Goal: Information Seeking & Learning: Find specific fact

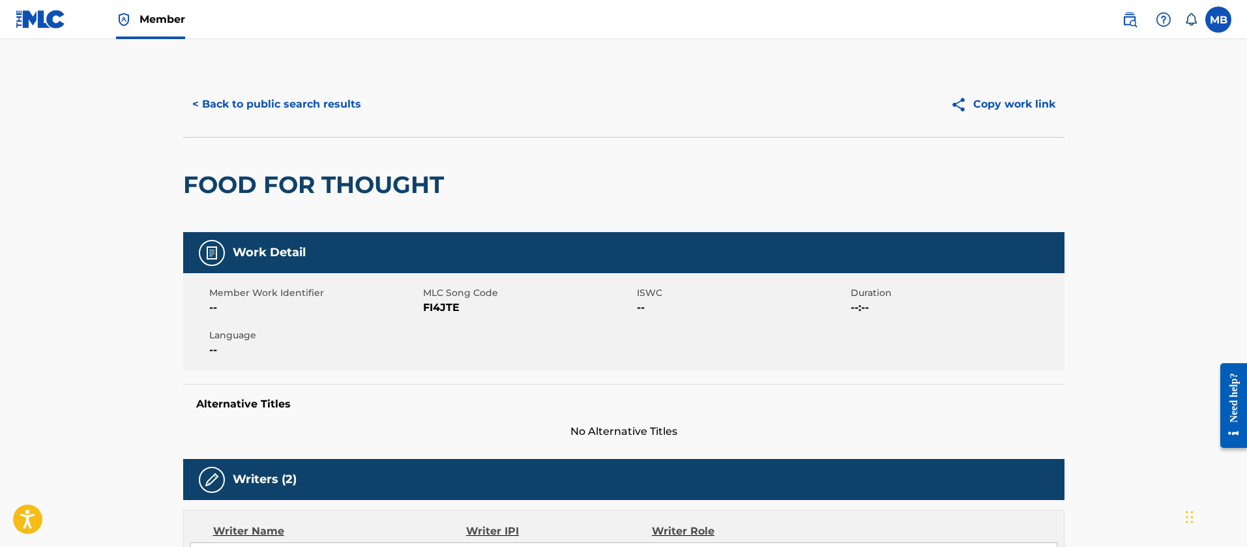
click at [160, 12] on span "Member" at bounding box center [163, 19] width 46 height 15
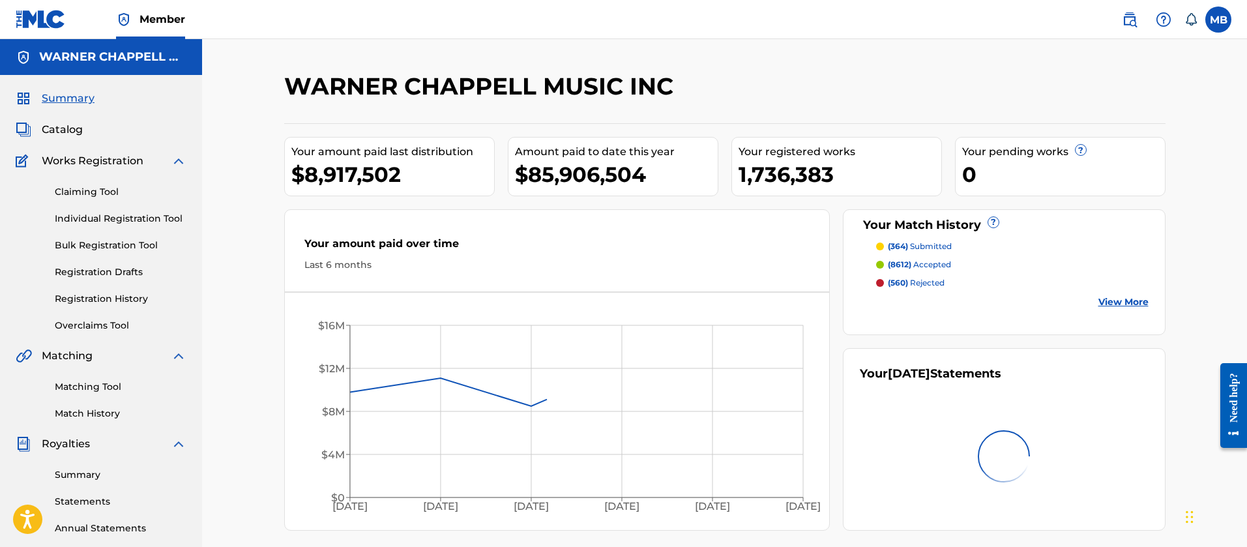
click at [66, 126] on span "Catalog" at bounding box center [62, 130] width 41 height 16
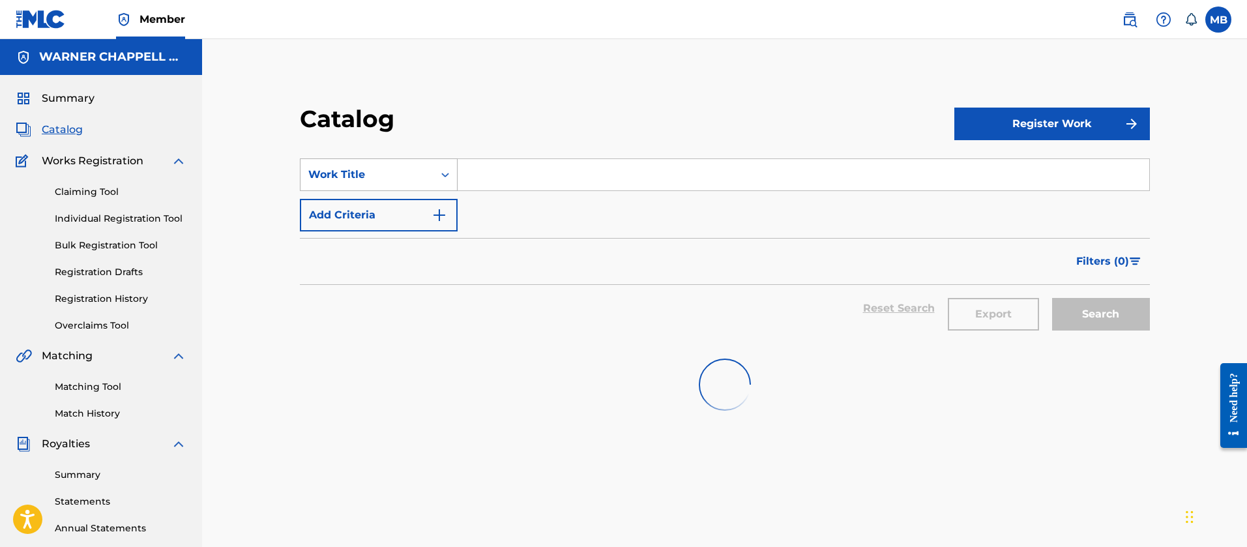
click at [303, 171] on div "Work Title" at bounding box center [367, 174] width 133 height 25
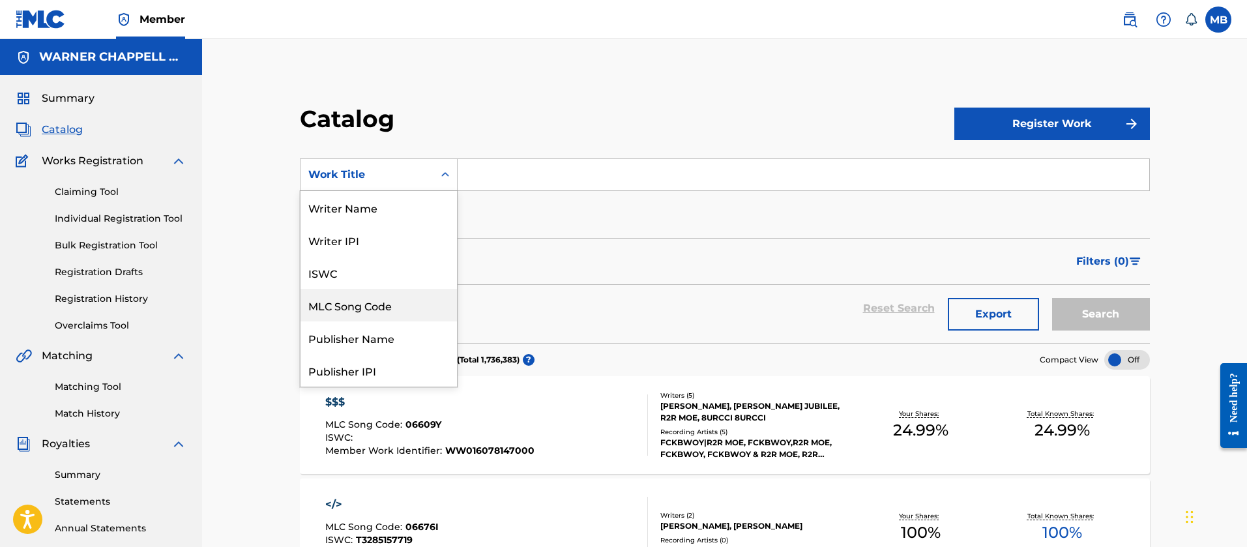
click at [364, 302] on div "MLC Song Code" at bounding box center [379, 305] width 156 height 33
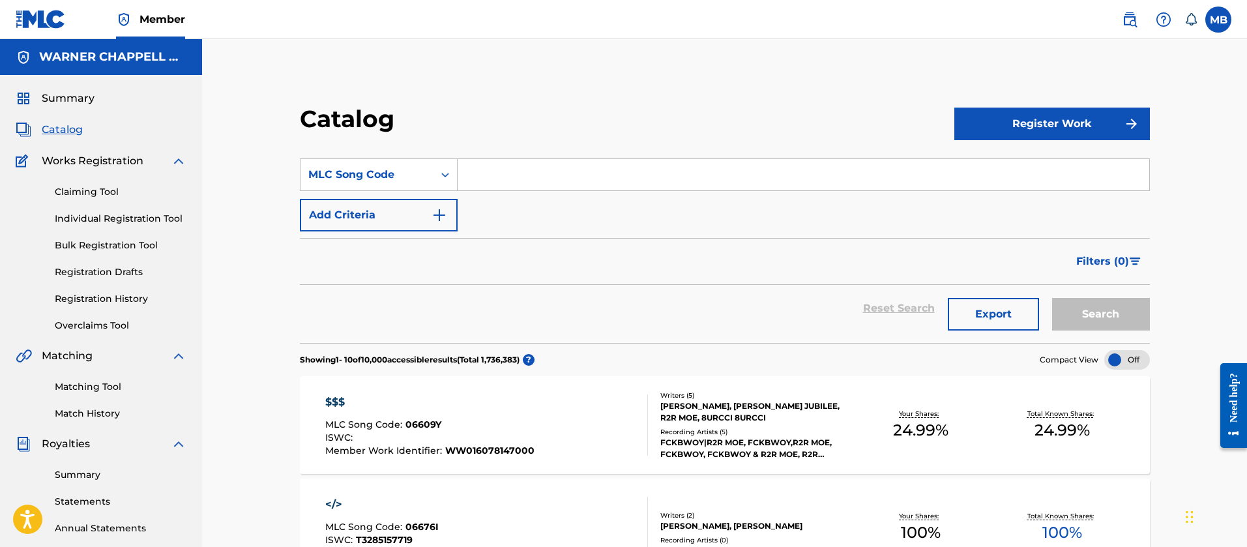
click at [491, 187] on input "Search Form" at bounding box center [804, 174] width 692 height 31
paste input "R57904"
type input "R57904"
click at [1052, 298] on button "Search" at bounding box center [1101, 314] width 98 height 33
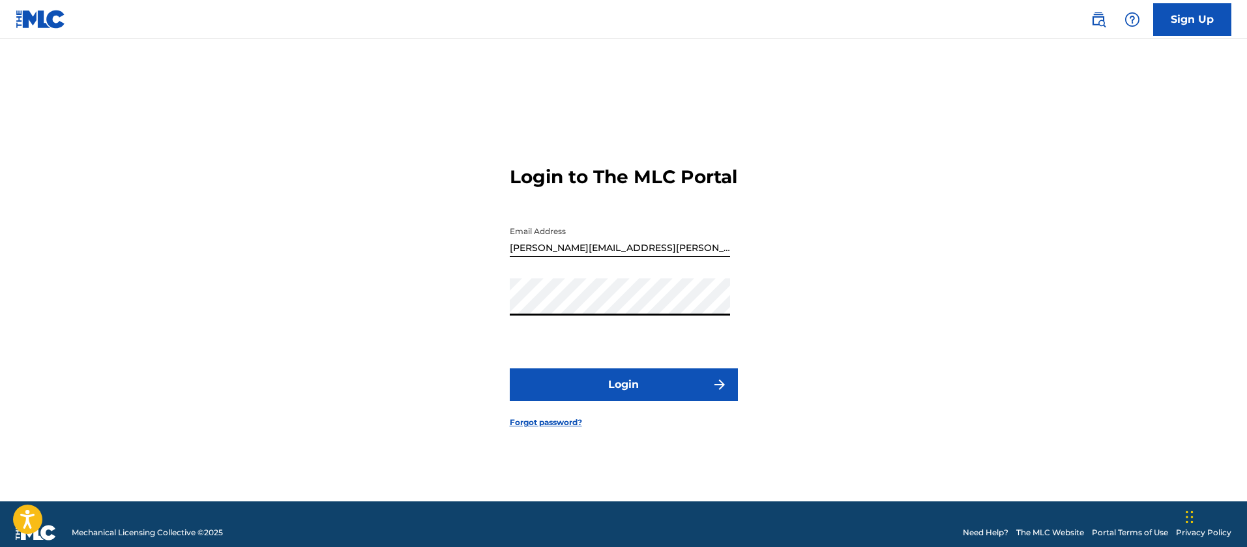
click at [510, 368] on button "Login" at bounding box center [624, 384] width 228 height 33
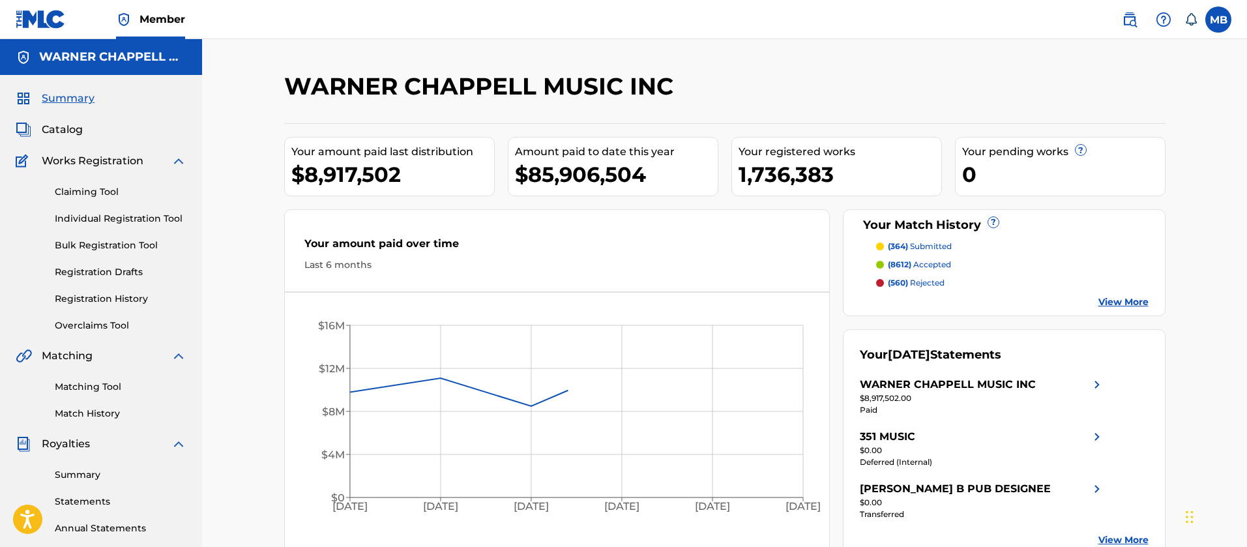
click at [157, 18] on span "Member" at bounding box center [163, 19] width 46 height 15
click at [68, 121] on div "Summary Catalog Works Registration Claiming Tool Individual Registration Tool B…" at bounding box center [101, 410] width 202 height 671
click at [65, 130] on span "Catalog" at bounding box center [62, 130] width 41 height 16
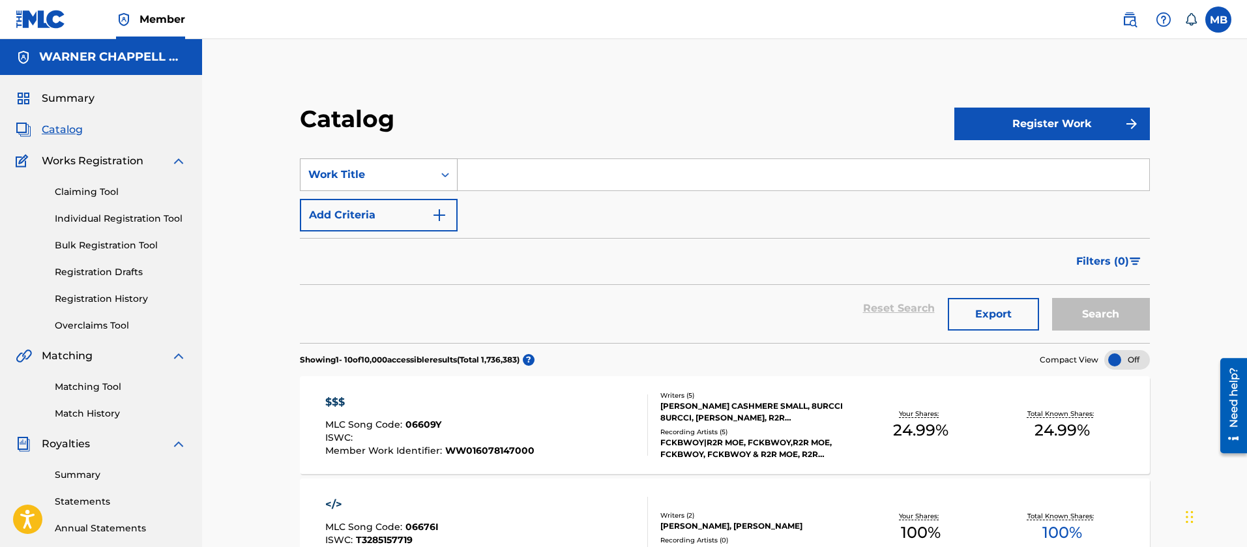
click at [374, 183] on div "Work Title" at bounding box center [367, 174] width 133 height 25
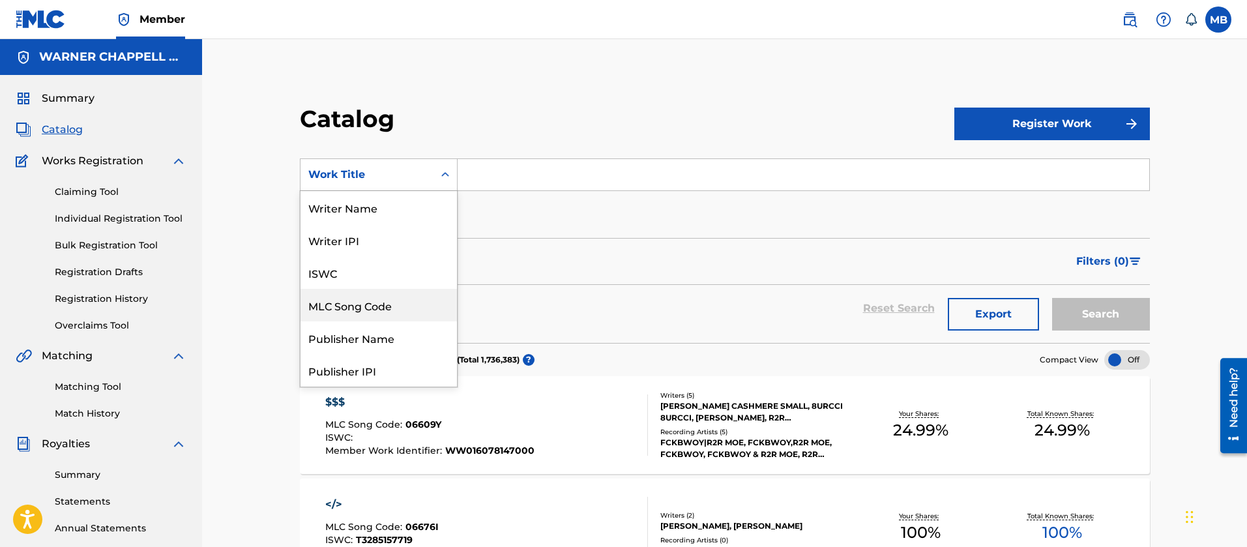
click at [363, 308] on div "MLC Song Code" at bounding box center [379, 305] width 156 height 33
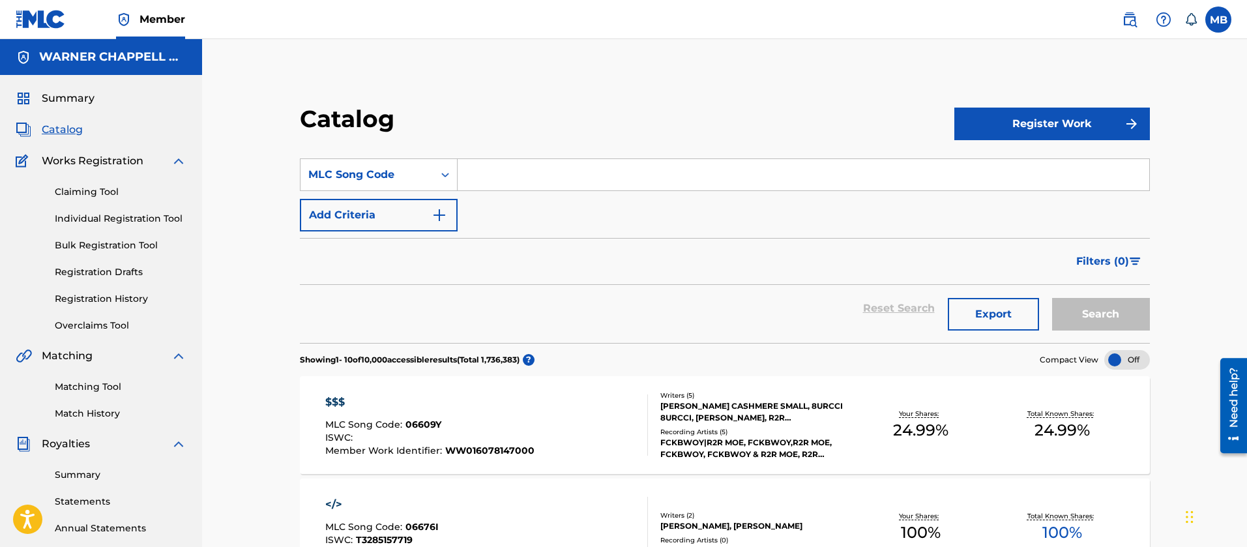
click at [510, 172] on input "Search Form" at bounding box center [804, 174] width 692 height 31
paste input "R01619"
click at [1052, 298] on button "Search" at bounding box center [1101, 314] width 98 height 33
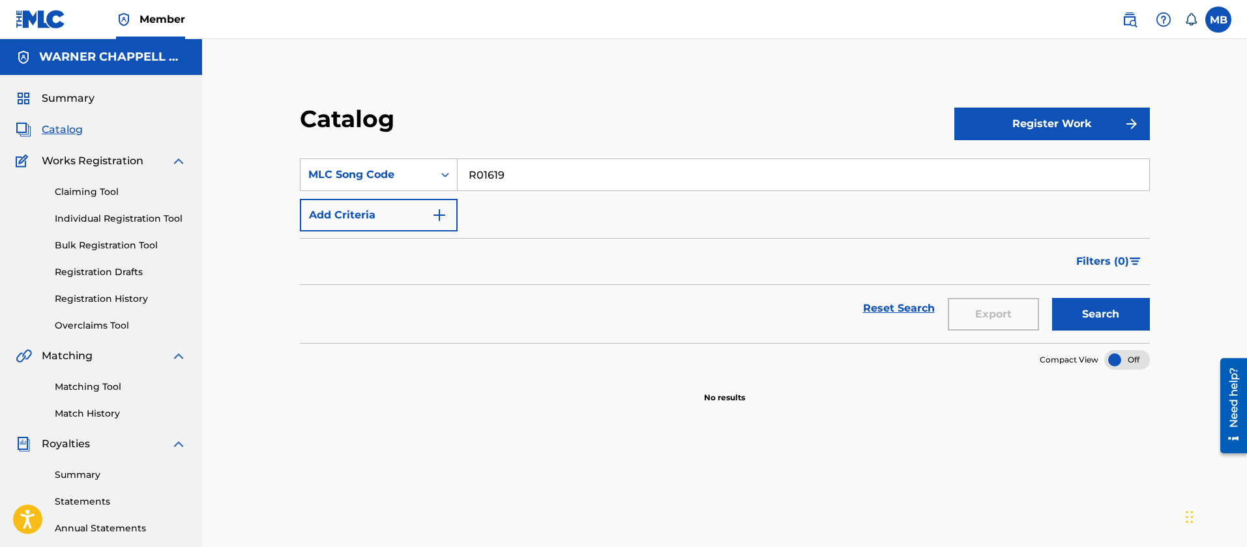
type input "R01619"
click at [1052, 298] on button "Search" at bounding box center [1101, 314] width 98 height 33
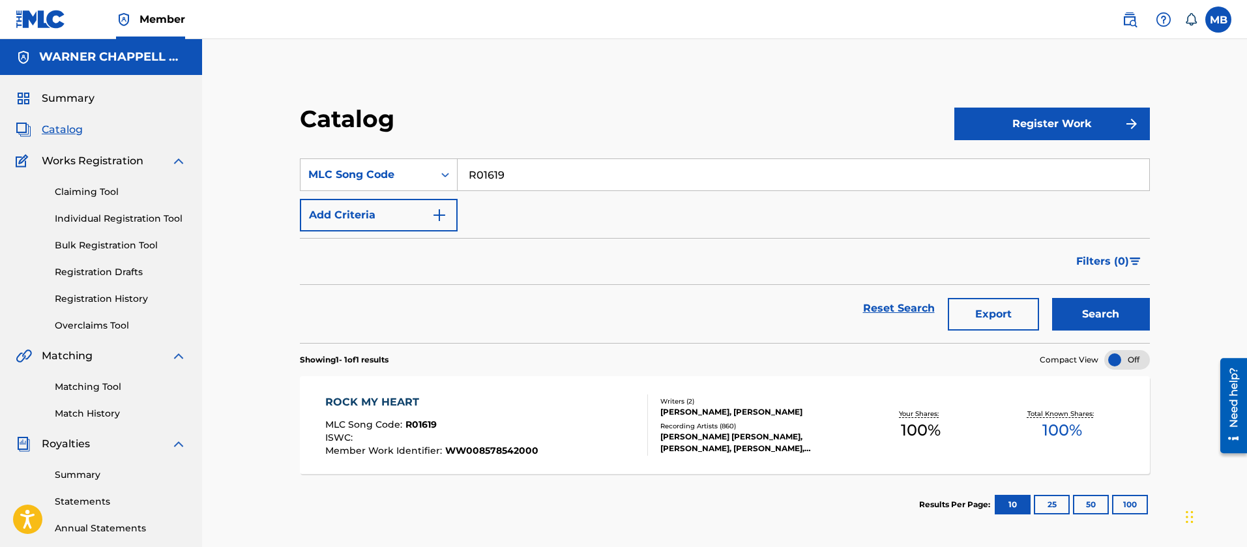
click at [495, 172] on input "R01619" at bounding box center [804, 174] width 692 height 31
click at [489, 177] on input "R01619" at bounding box center [804, 174] width 692 height 31
click at [569, 415] on div "ROCK MY HEART MLC Song Code : R01619 ISWC : Member Work Identifier : WW00857854…" at bounding box center [486, 424] width 323 height 61
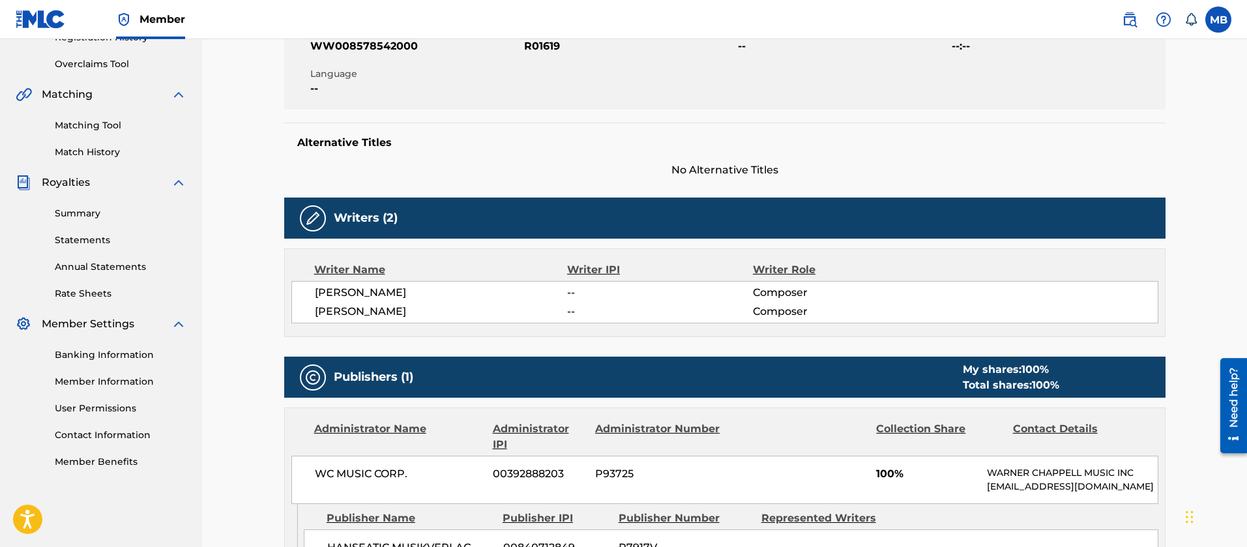
scroll to position [918, 0]
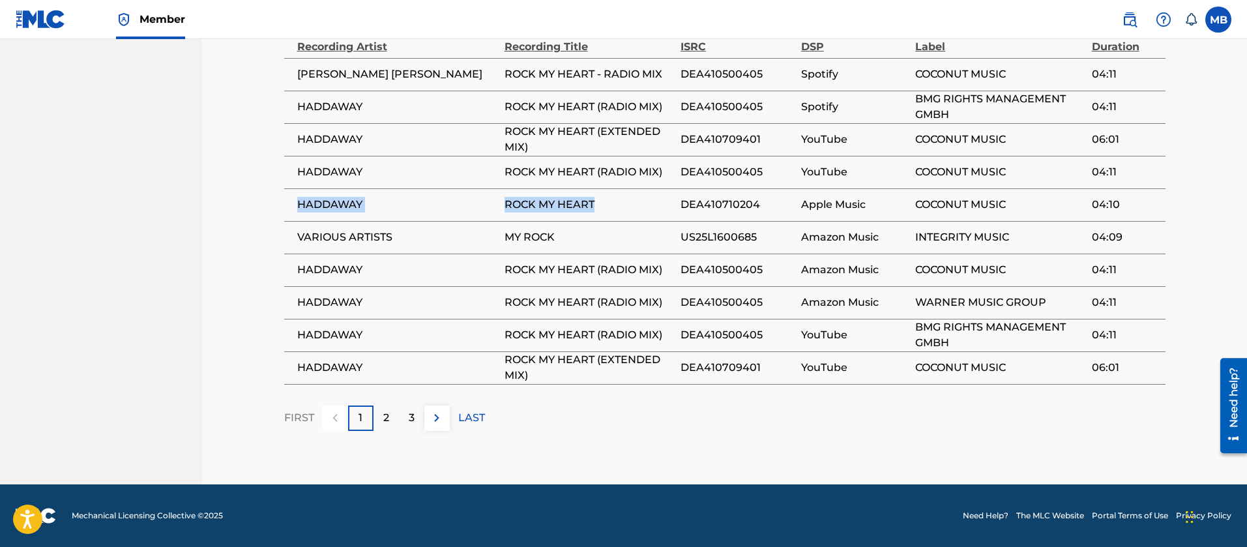
drag, startPoint x: 621, startPoint y: 200, endPoint x: 291, endPoint y: 211, distance: 330.1
click at [291, 211] on tr "HADDAWAY ROCK MY HEART DEA410710204 Apple Music COCONUT MUSIC 04:10" at bounding box center [724, 204] width 881 height 33
copy tr "HADDAWAY ROCK MY HEART"
click at [692, 174] on span "DEA410500405" at bounding box center [738, 172] width 114 height 16
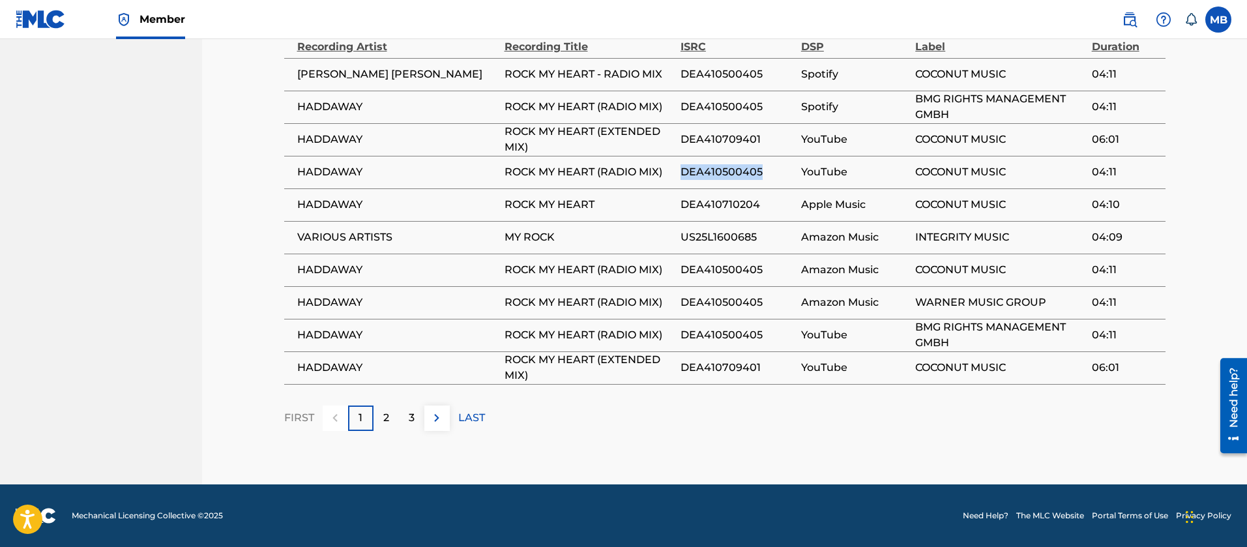
copy span "DEA410500405"
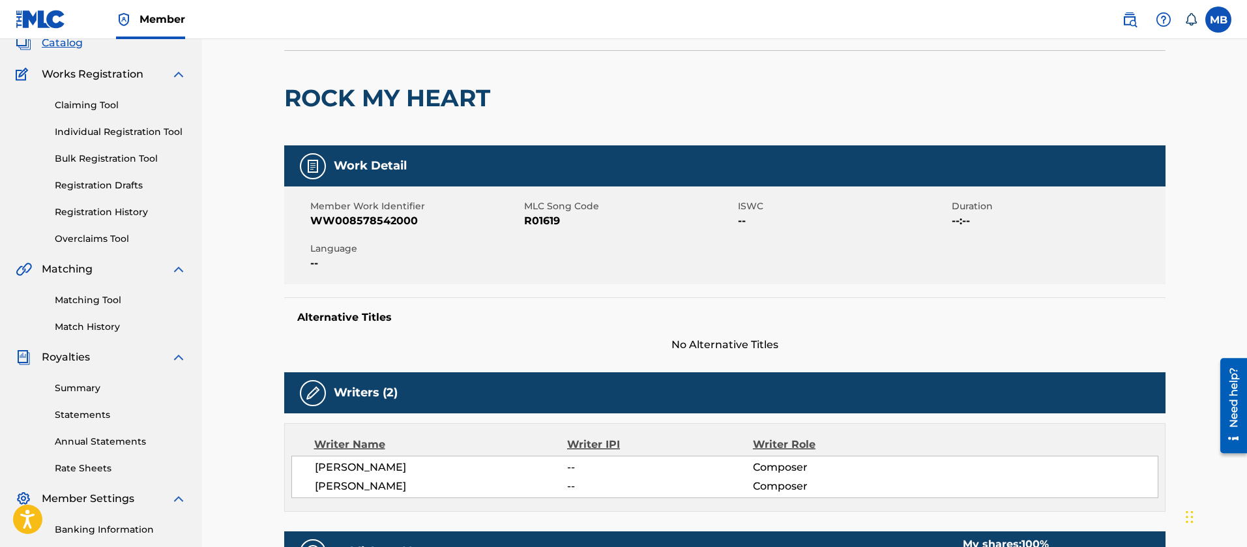
scroll to position [0, 0]
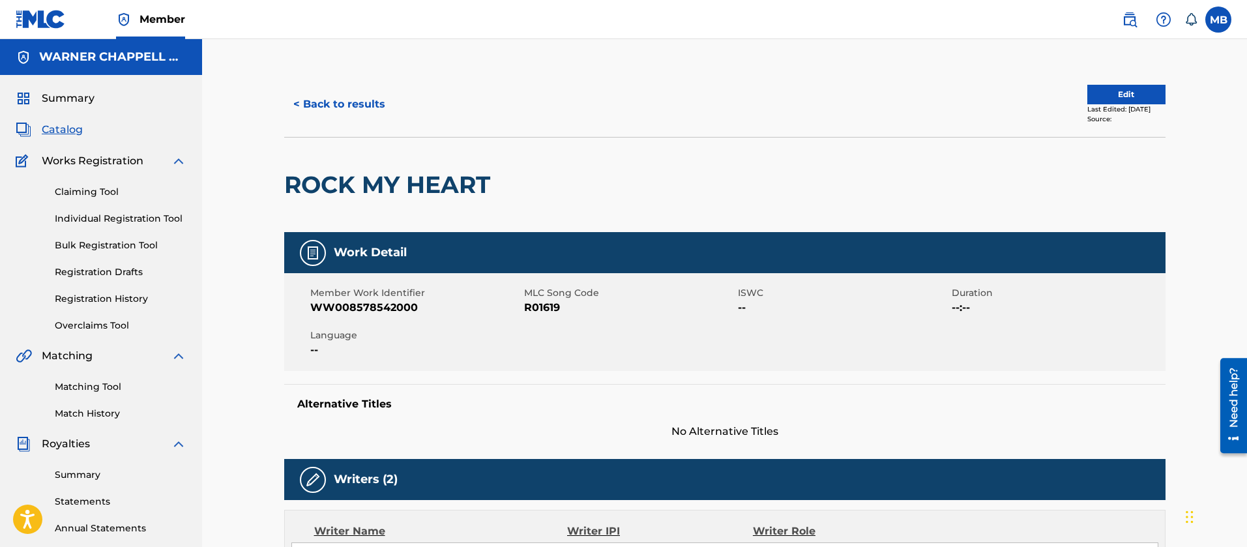
click at [140, 20] on span "Member" at bounding box center [163, 19] width 46 height 15
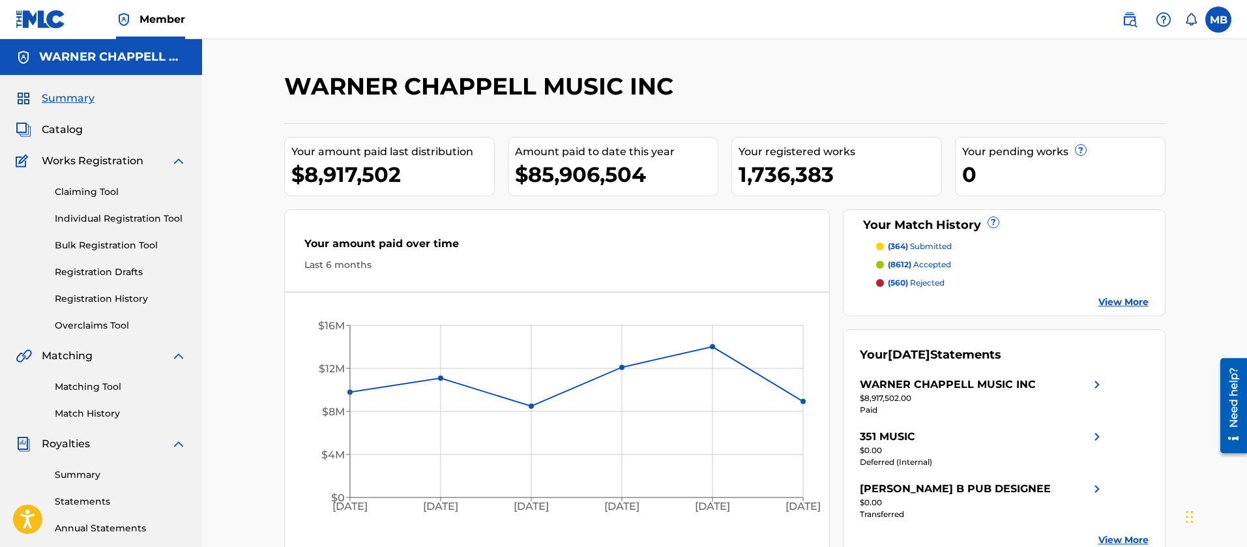
click at [78, 120] on div "Summary Catalog Works Registration Claiming Tool Individual Registration Tool B…" at bounding box center [101, 410] width 202 height 671
click at [72, 128] on span "Catalog" at bounding box center [62, 130] width 41 height 16
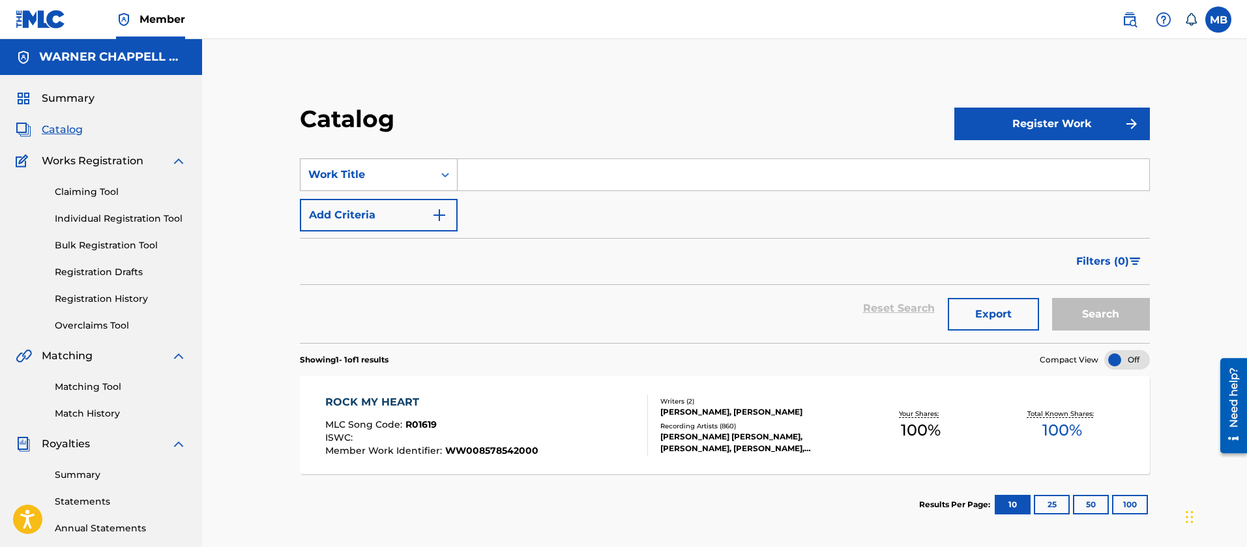
click at [426, 159] on div "Work Title" at bounding box center [379, 174] width 158 height 33
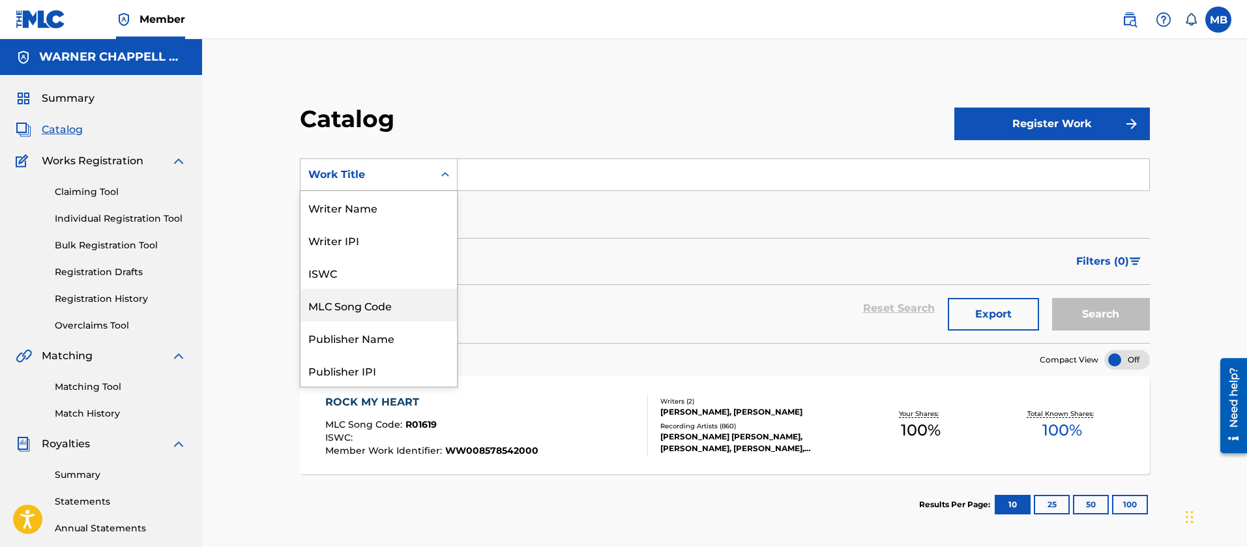
click at [362, 299] on div "MLC Song Code" at bounding box center [379, 305] width 156 height 33
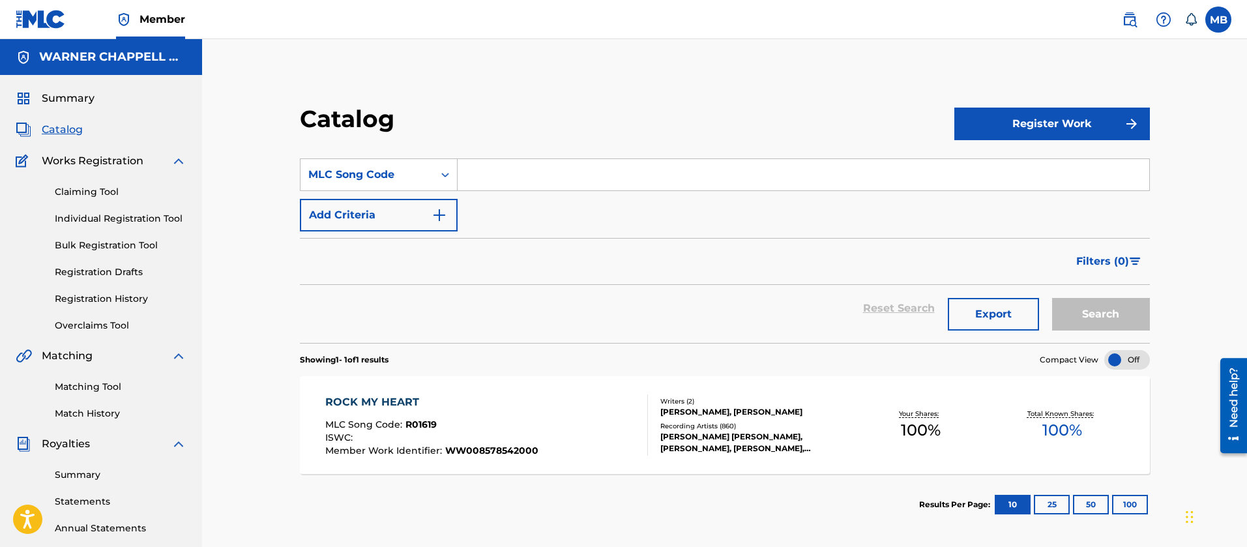
click at [540, 161] on input "Search Form" at bounding box center [804, 174] width 692 height 31
paste input "L11107"
click at [1052, 298] on button "Search" at bounding box center [1101, 314] width 98 height 33
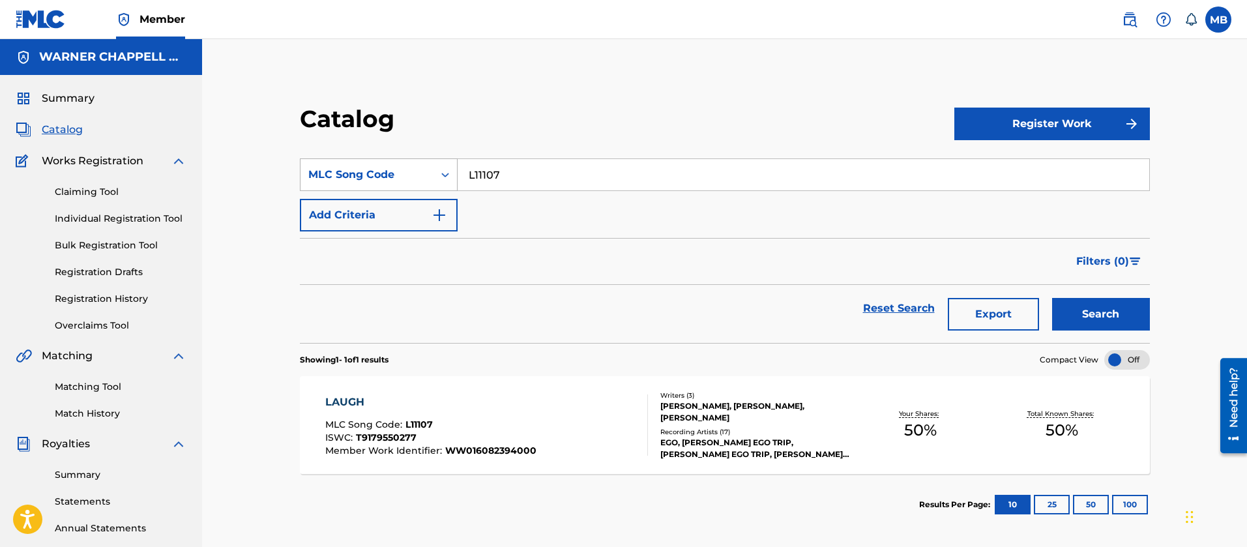
drag, startPoint x: 554, startPoint y: 179, endPoint x: 349, endPoint y: 168, distance: 205.0
click at [349, 168] on div "SearchWithCriteria01fdeb64-715d-4fca-ac67-62db394fa462 MLC Song Code L11107" at bounding box center [725, 174] width 850 height 33
paste input "EA9BT3"
click at [1052, 298] on button "Search" at bounding box center [1101, 314] width 98 height 33
drag, startPoint x: 543, startPoint y: 178, endPoint x: 212, endPoint y: 171, distance: 331.3
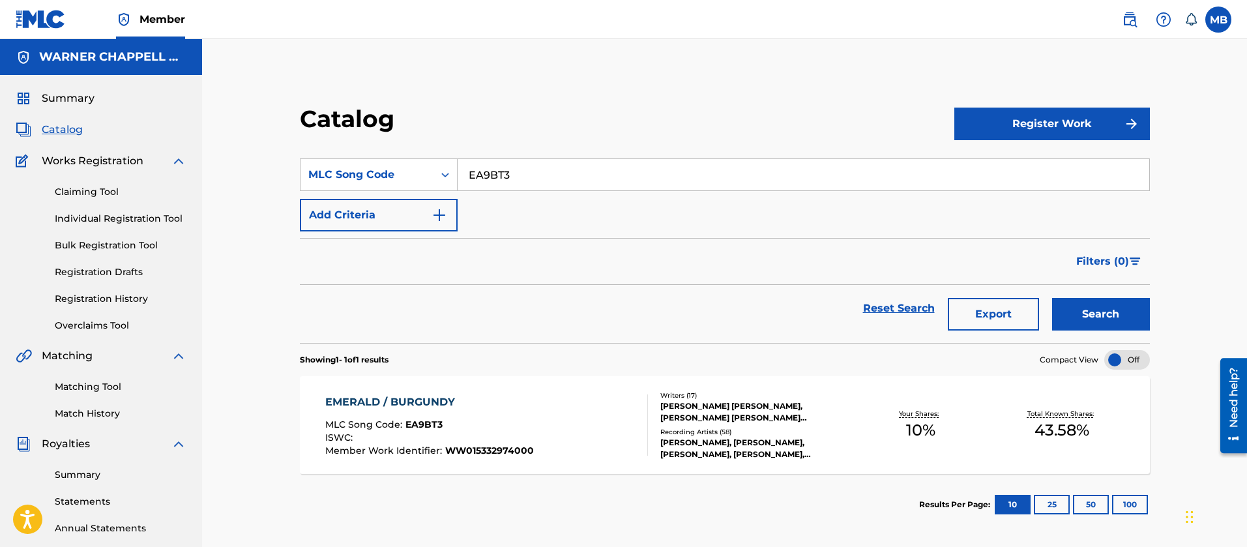
click at [220, 176] on div "Catalog Register Work SearchWithCriteria01fdeb64-715d-4fca-ac67-62db394fa462 ML…" at bounding box center [724, 392] width 1045 height 707
paste input "L03683"
type input "L03683"
click at [1052, 298] on button "Search" at bounding box center [1101, 314] width 98 height 33
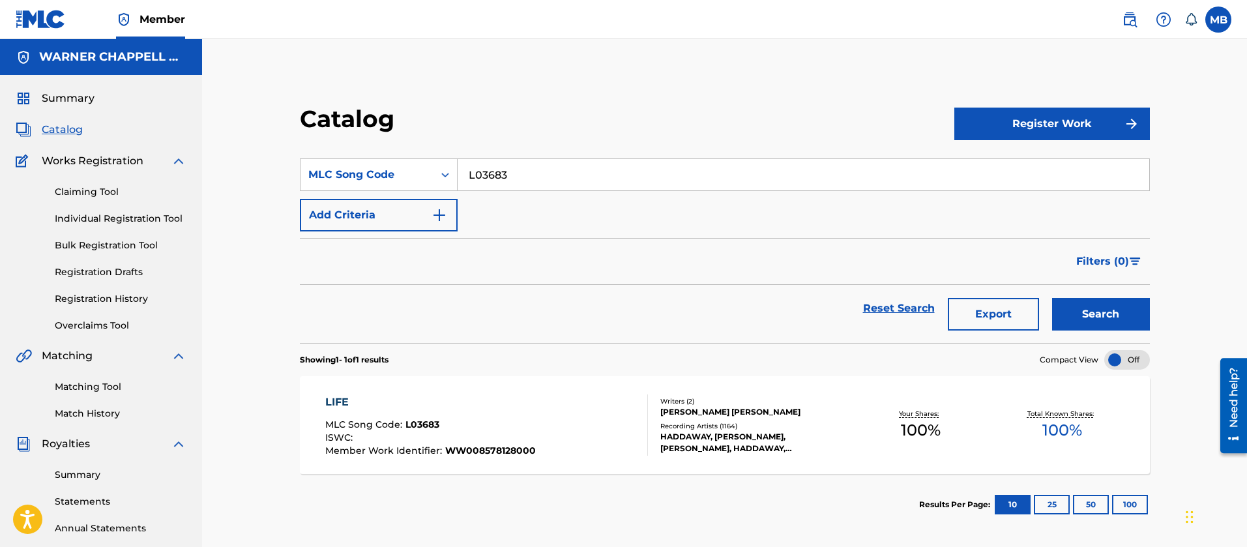
click at [495, 175] on input "L03683" at bounding box center [804, 174] width 692 height 31
click at [607, 447] on div "LIFE MLC Song Code : L03683 ISWC : Member Work Identifier : WW008578128000" at bounding box center [486, 424] width 323 height 61
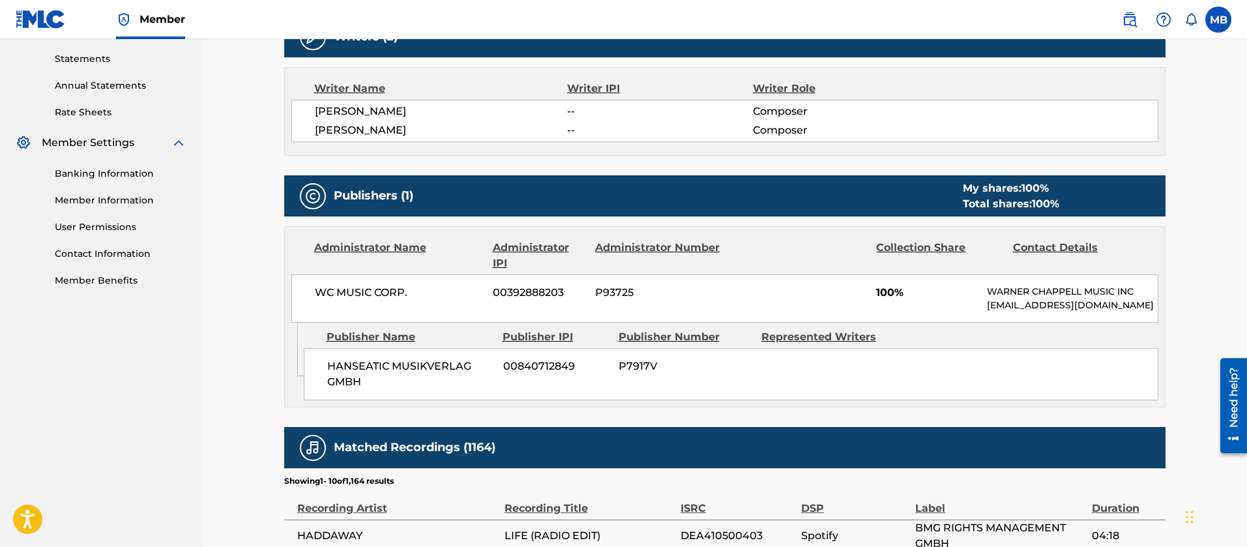
scroll to position [685, 0]
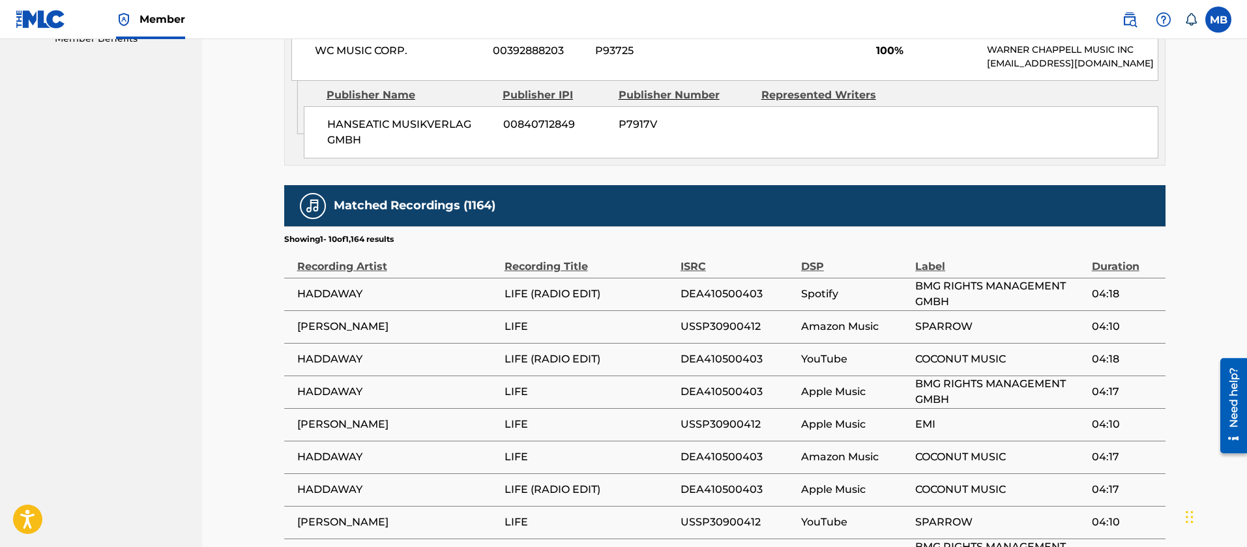
click at [743, 302] on span "DEA410500403" at bounding box center [738, 294] width 114 height 16
copy span "DEA410500403"
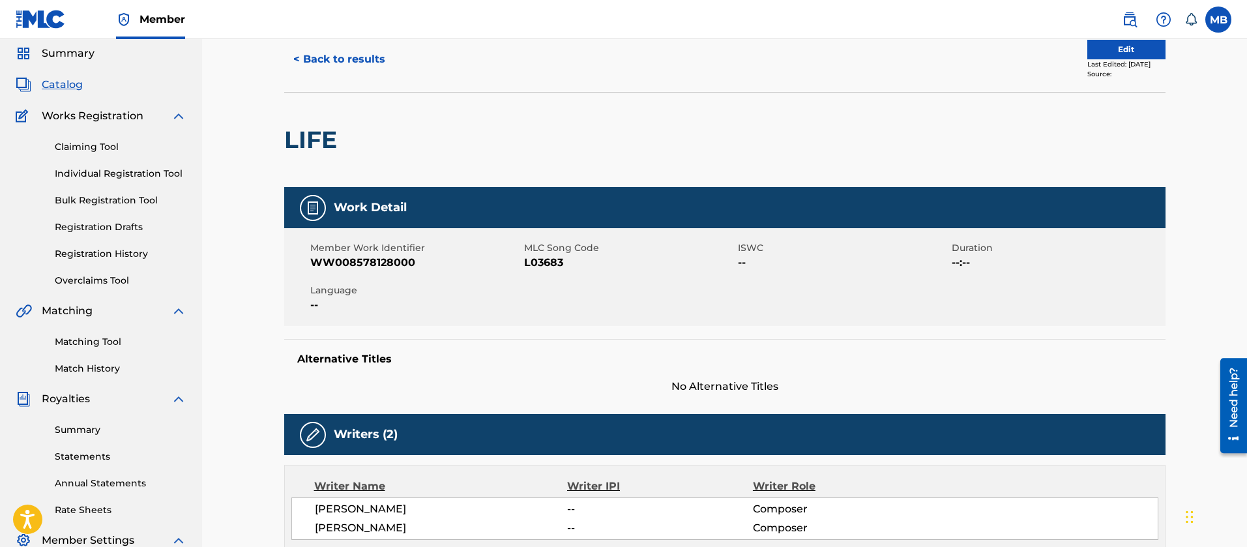
scroll to position [0, 0]
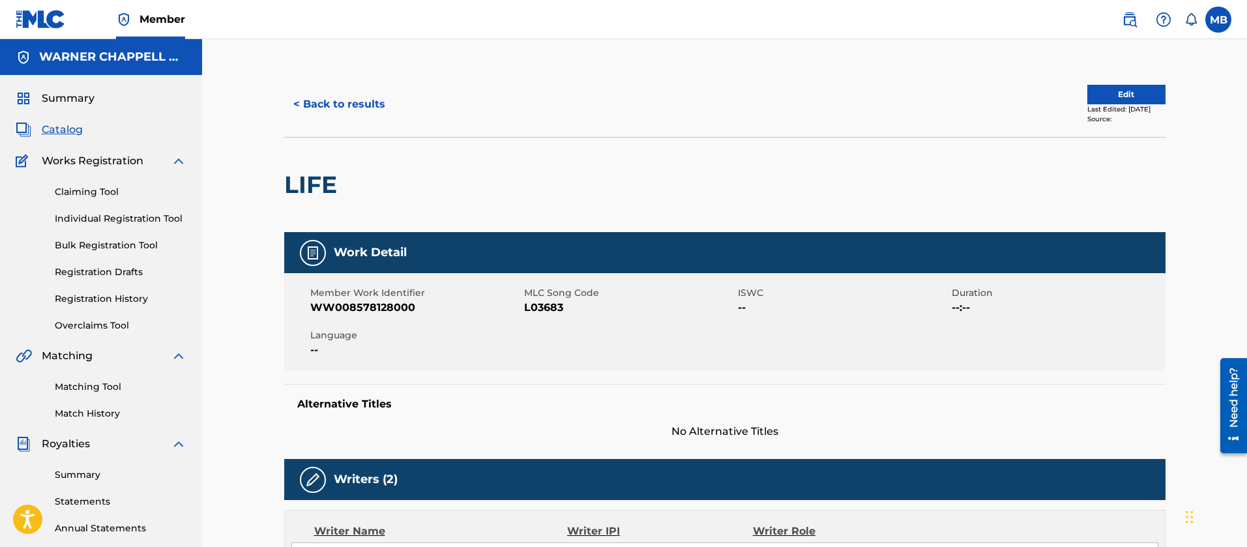
click at [170, 10] on link "Member" at bounding box center [150, 19] width 69 height 38
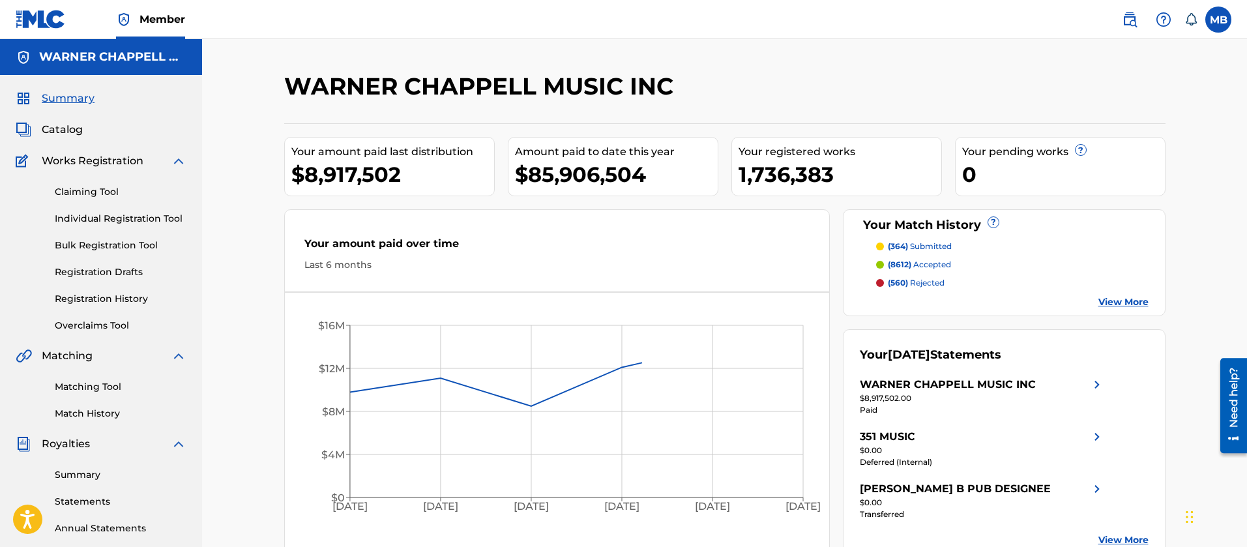
click at [68, 136] on span "Catalog" at bounding box center [62, 130] width 41 height 16
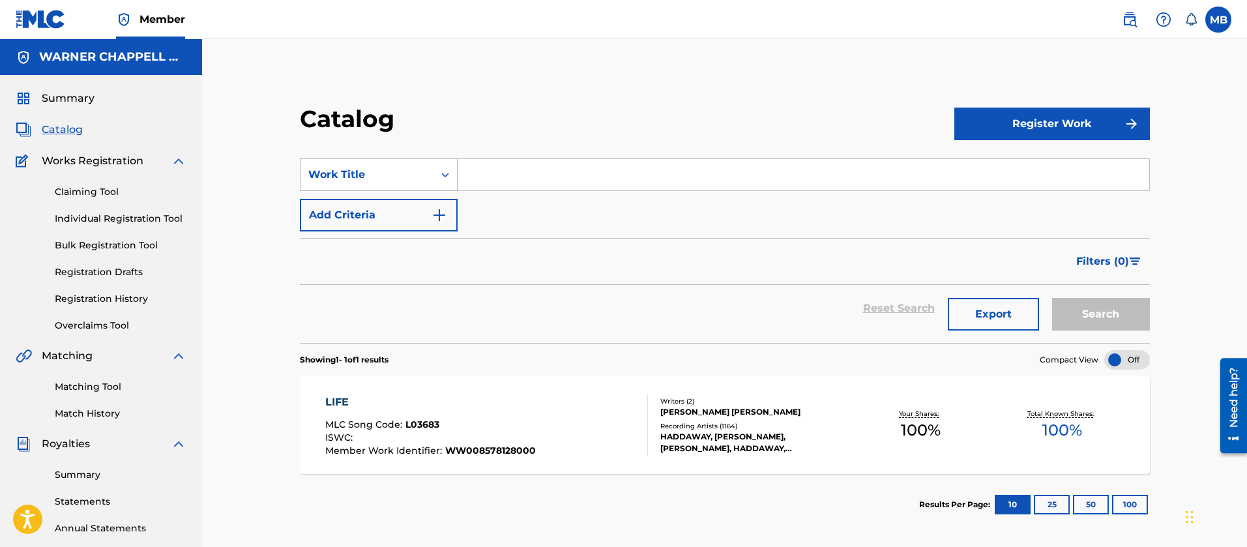
click at [426, 187] on div "Work Title" at bounding box center [379, 174] width 158 height 33
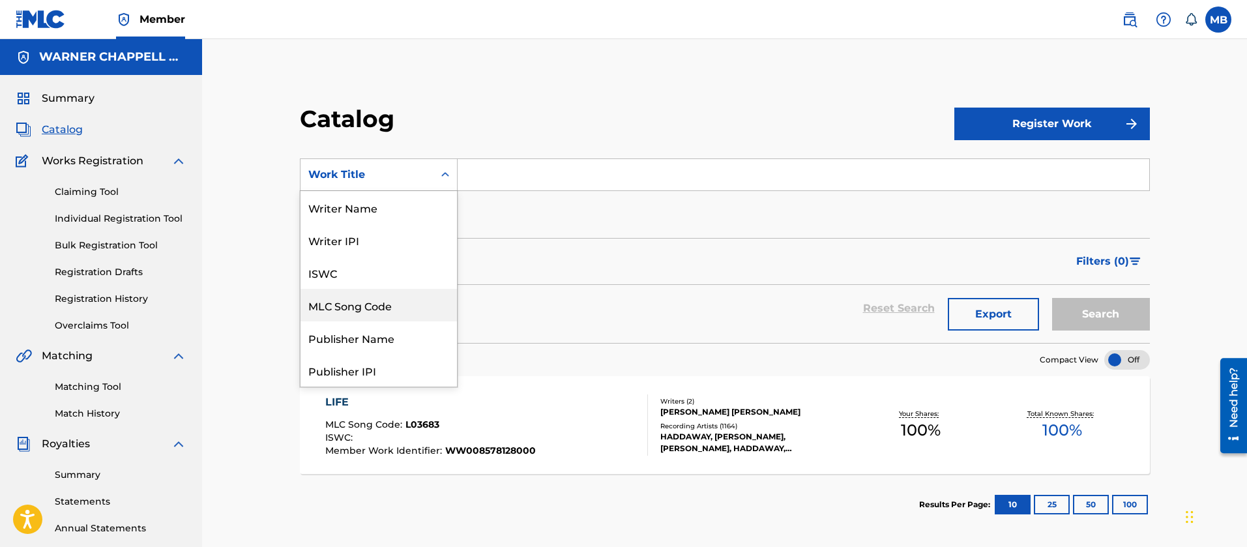
click at [374, 299] on div "MLC Song Code" at bounding box center [379, 305] width 156 height 33
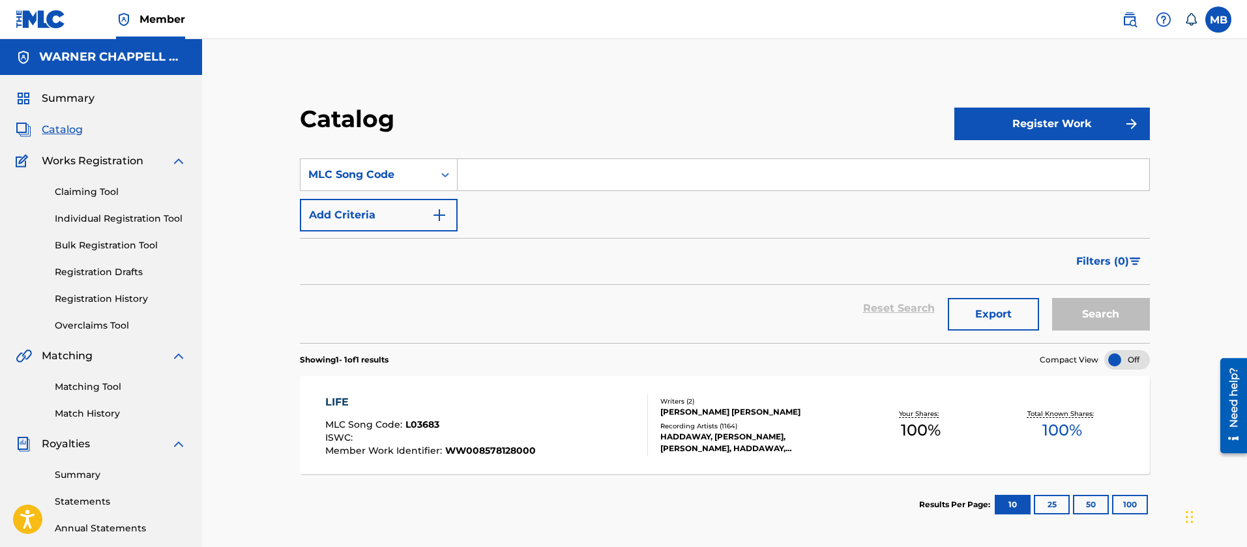
click at [501, 170] on input "Search Form" at bounding box center [804, 174] width 692 height 31
paste input "R62005"
click at [1052, 298] on button "Search" at bounding box center [1101, 314] width 98 height 33
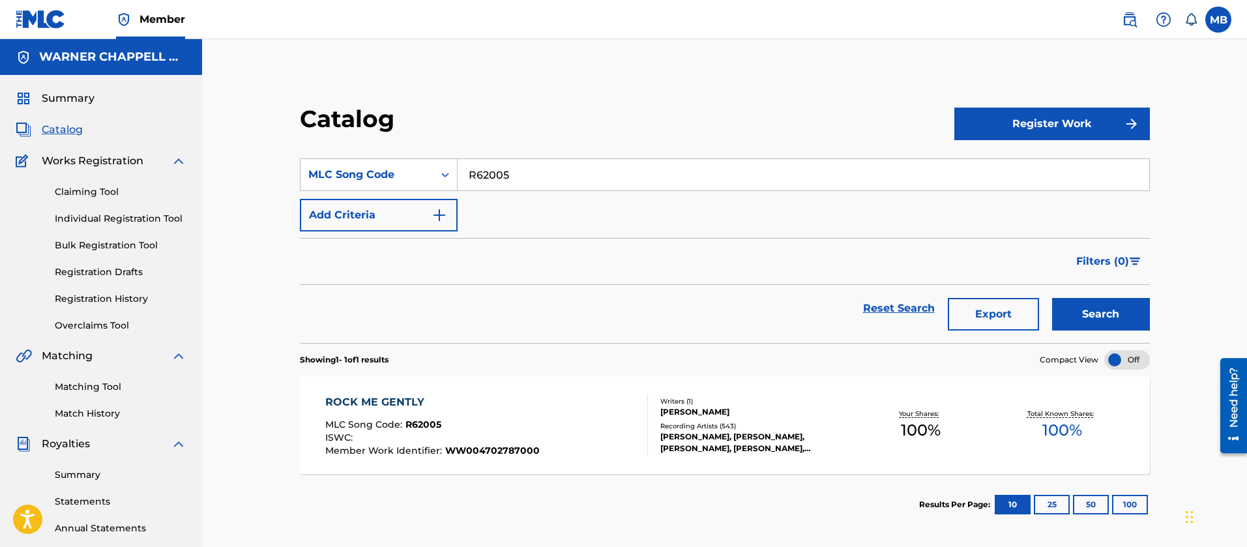
drag, startPoint x: 535, startPoint y: 185, endPoint x: 265, endPoint y: 175, distance: 270.7
click at [269, 178] on div "Catalog Register Work SearchWithCriteriaefe7e53c-7554-4f46-b107-45bb5e56c6c0 ML…" at bounding box center [725, 409] width 913 height 674
paste input "TVE5IT"
click at [1052, 298] on button "Search" at bounding box center [1101, 314] width 98 height 33
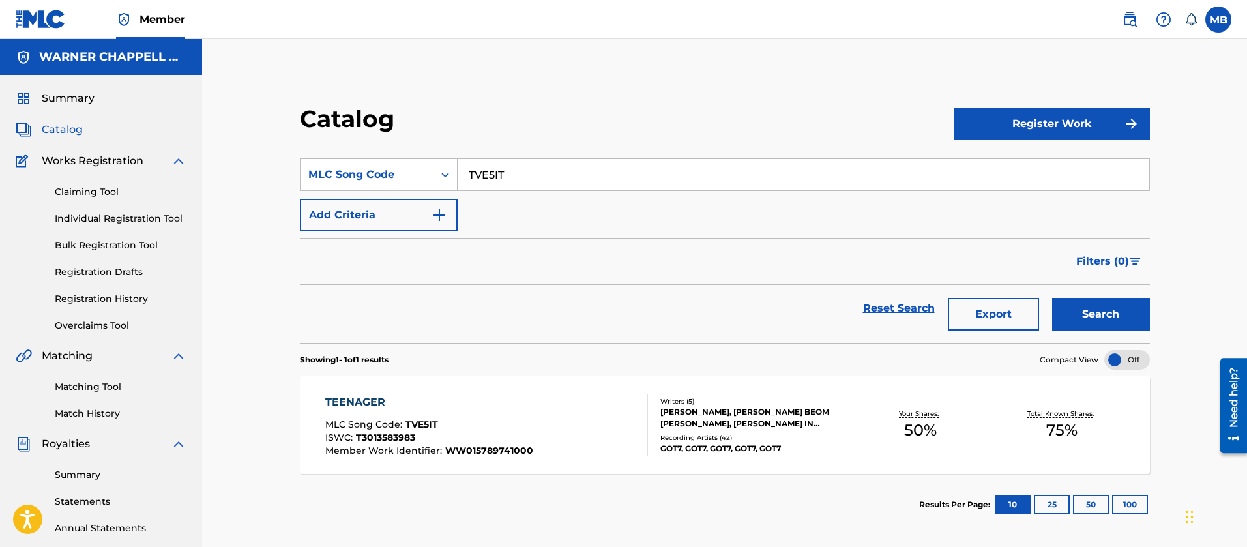
click at [482, 181] on input "TVE5IT" at bounding box center [804, 174] width 692 height 31
paste input "A20H9"
click at [1052, 298] on button "Search" at bounding box center [1101, 314] width 98 height 33
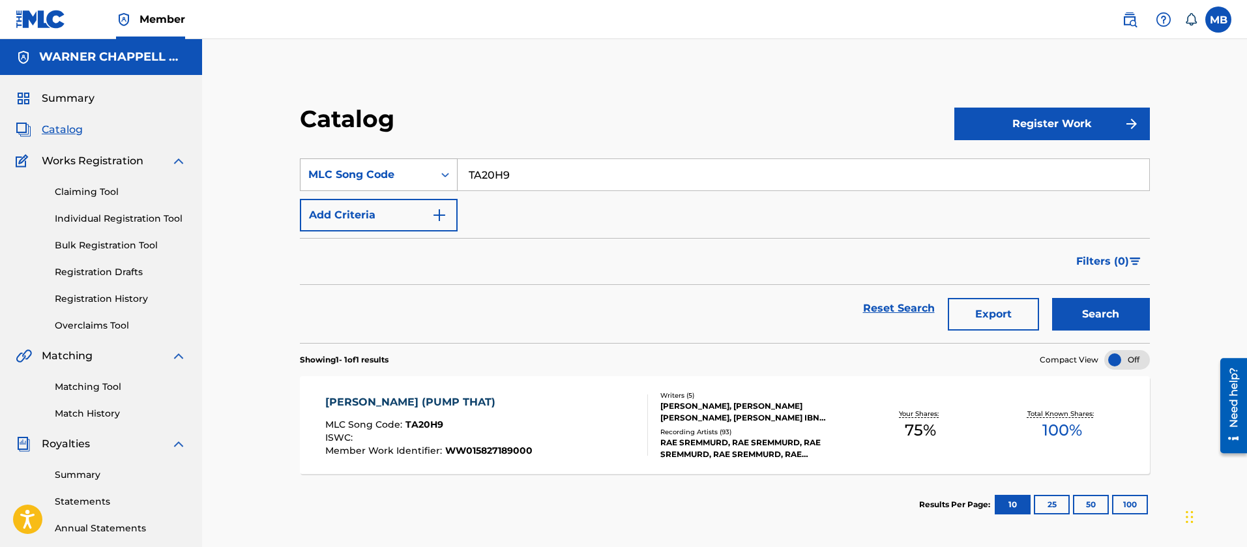
drag, startPoint x: 542, startPoint y: 171, endPoint x: 411, endPoint y: 173, distance: 130.4
click at [439, 181] on div "SearchWithCriteriaefe7e53c-7554-4f46-b107-45bb5e56c6c0 MLC Song Code TA20H9" at bounding box center [725, 174] width 850 height 33
paste input "LA6DU6"
click at [1052, 298] on button "Search" at bounding box center [1101, 314] width 98 height 33
drag, startPoint x: 565, startPoint y: 170, endPoint x: 381, endPoint y: 180, distance: 184.2
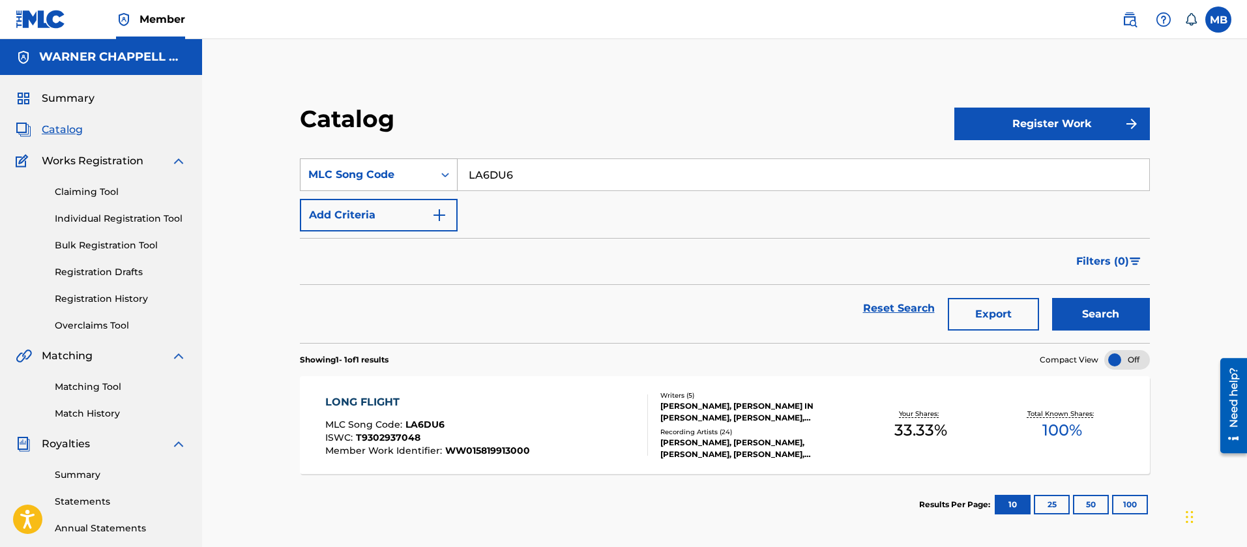
click at [407, 180] on div "SearchWithCriteriaefe7e53c-7554-4f46-b107-45bb5e56c6c0 MLC Song Code LA6DU6" at bounding box center [725, 174] width 850 height 33
paste input "FV9UP0"
click at [1052, 298] on button "Search" at bounding box center [1101, 314] width 98 height 33
drag, startPoint x: 392, startPoint y: 164, endPoint x: 342, endPoint y: 147, distance: 53.6
click at [383, 162] on div "SearchWithCriteriaefe7e53c-7554-4f46-b107-45bb5e56c6c0 MLC Song Code FV9UP0" at bounding box center [725, 174] width 850 height 33
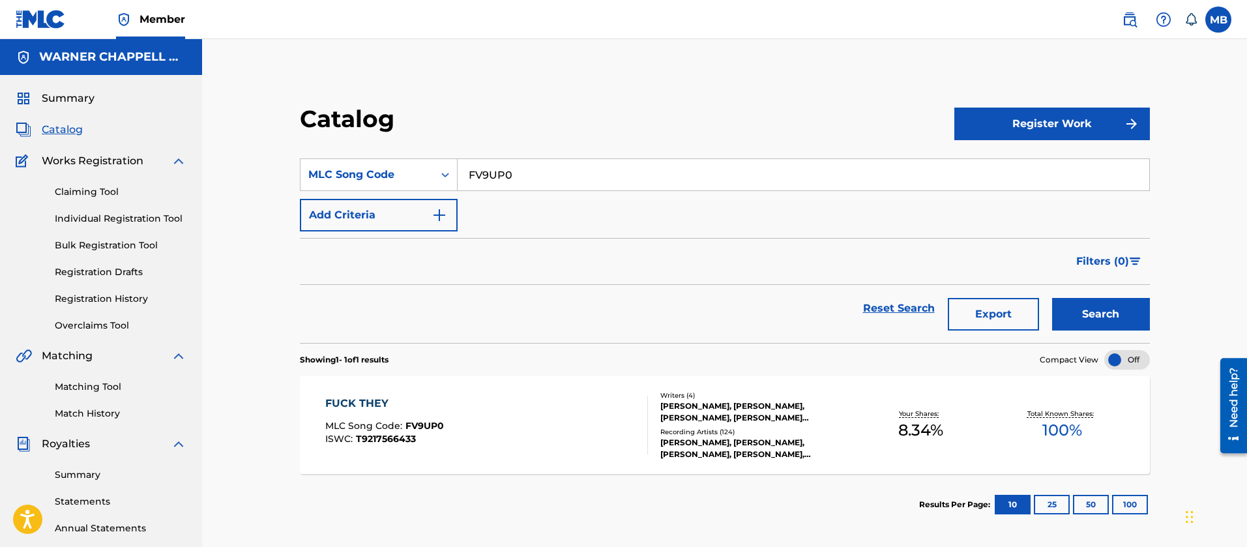
paste input "Z91258"
click at [1052, 298] on button "Search" at bounding box center [1101, 314] width 98 height 33
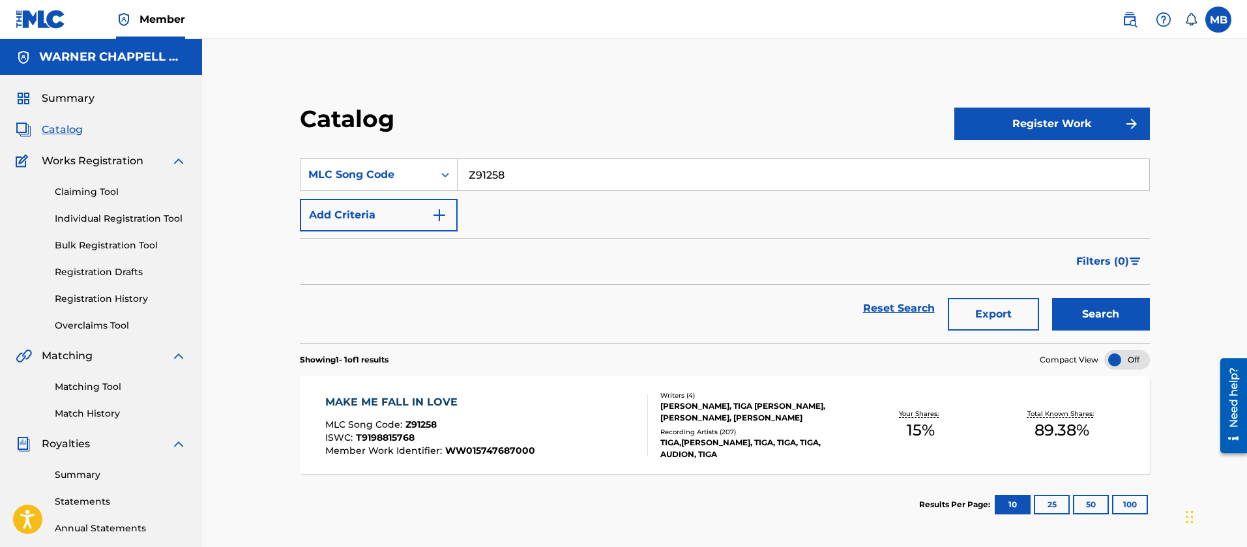
drag, startPoint x: 535, startPoint y: 175, endPoint x: 323, endPoint y: 147, distance: 213.0
click at [356, 156] on section "SearchWithCriteriaefe7e53c-7554-4f46-b107-45bb5e56c6c0 MLC Song Code Z91258 Add…" at bounding box center [725, 243] width 850 height 200
paste input "TVE7YD"
click at [1052, 298] on button "Search" at bounding box center [1101, 314] width 98 height 33
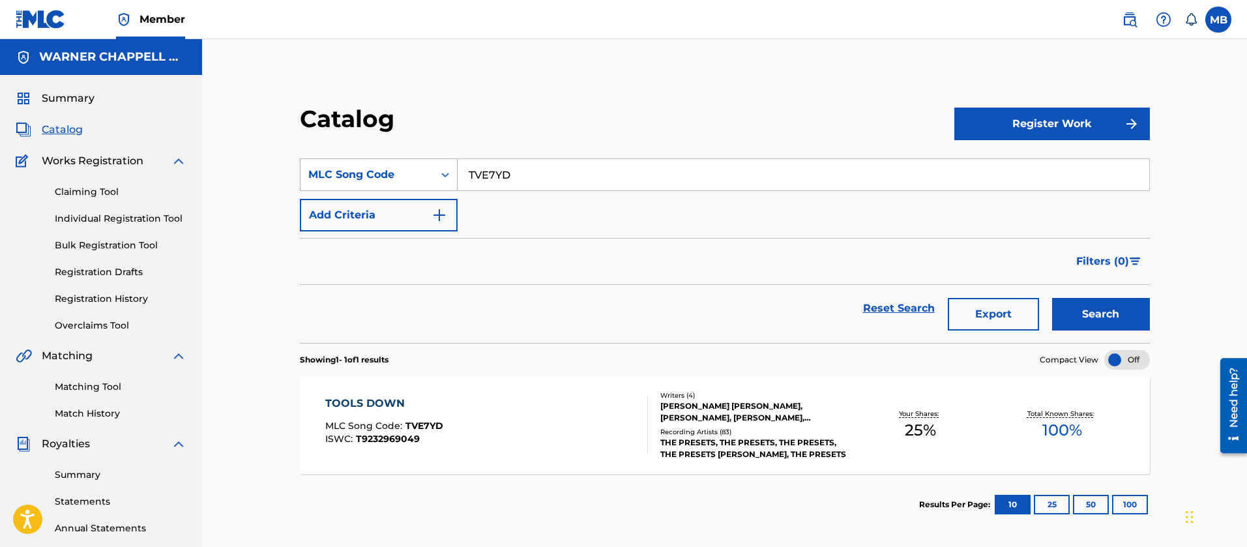
drag, startPoint x: 516, startPoint y: 183, endPoint x: 451, endPoint y: 179, distance: 64.7
click at [456, 180] on div "SearchWithCriteriaefe7e53c-7554-4f46-b107-45bb5e56c6c0 MLC Song Code TVE7YD" at bounding box center [725, 174] width 850 height 33
paste input "SD2VFF"
type input "SD2VFF"
click at [1052, 298] on button "Search" at bounding box center [1101, 314] width 98 height 33
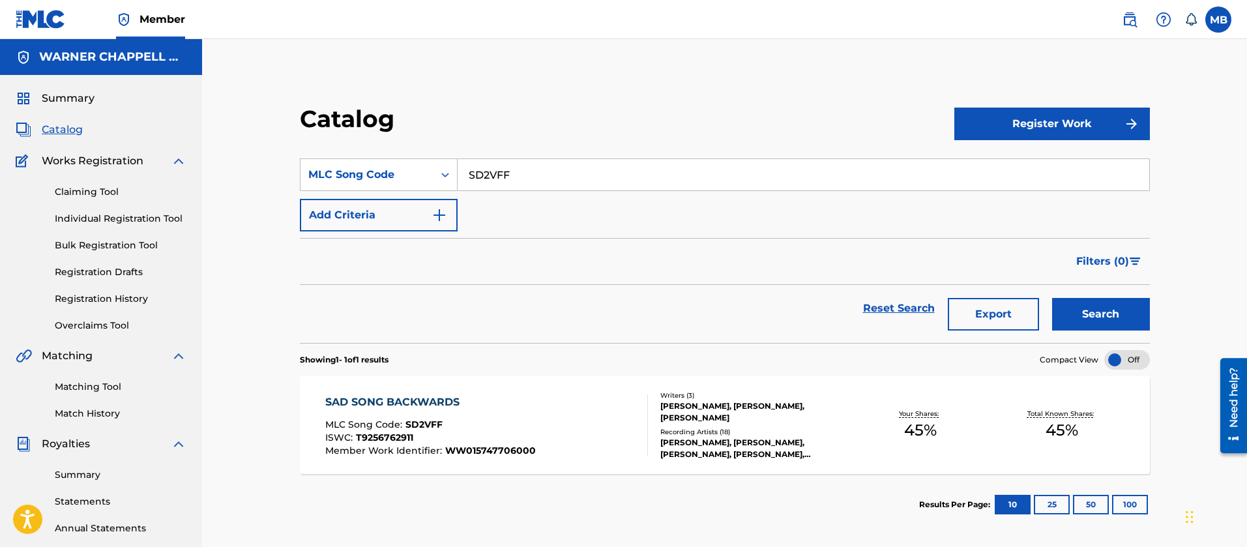
click at [571, 412] on div "SAD SONG BACKWARDS MLC Song Code : SD2VFF ISWC : T9256762911 Member Work Identi…" at bounding box center [486, 424] width 323 height 61
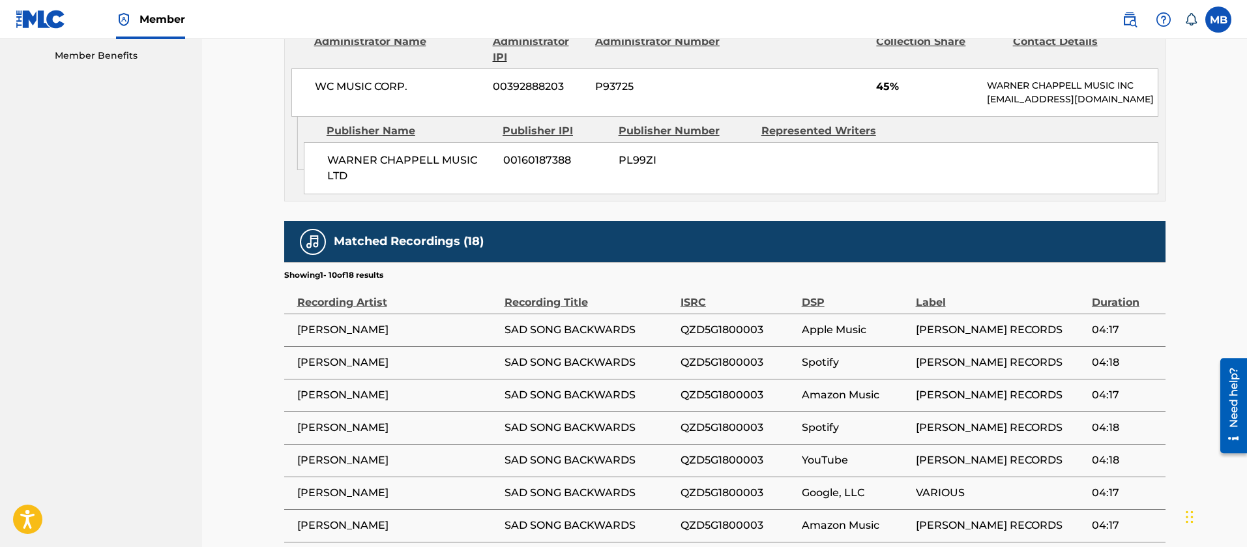
scroll to position [782, 0]
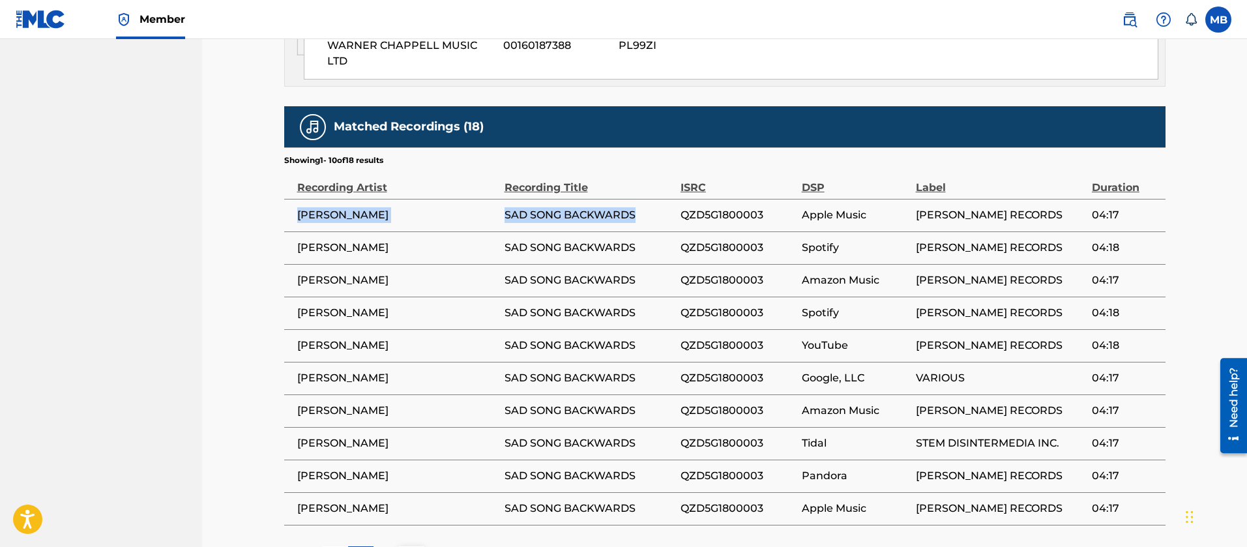
drag, startPoint x: 640, startPoint y: 236, endPoint x: 292, endPoint y: 231, distance: 347.5
click at [292, 231] on tr "[PERSON_NAME] SAD SONG BACKWARDS QZD5G1800003 Apple Music [PERSON_NAME] RECORDS…" at bounding box center [724, 215] width 881 height 33
copy tr "[PERSON_NAME] SAD SONG BACKWARDS"
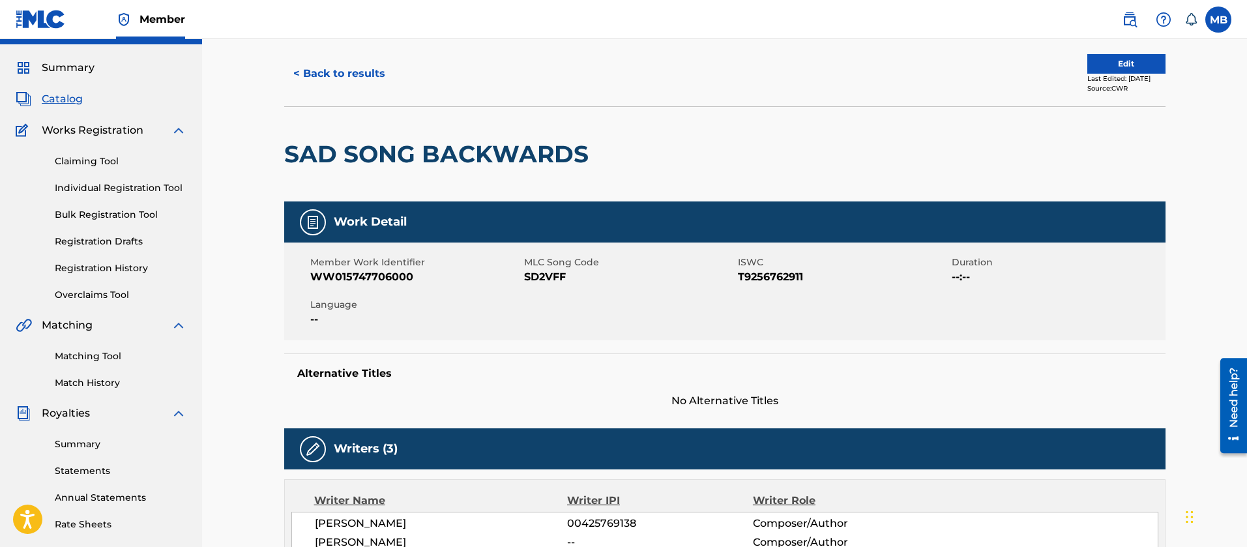
scroll to position [0, 0]
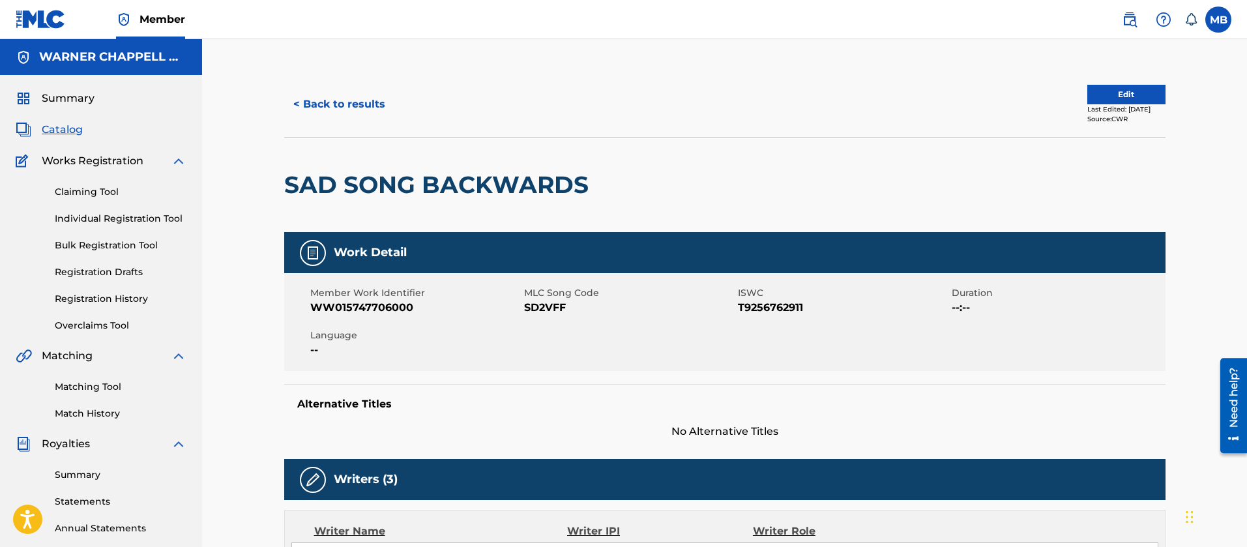
click at [361, 98] on button "< Back to results" at bounding box center [339, 104] width 110 height 33
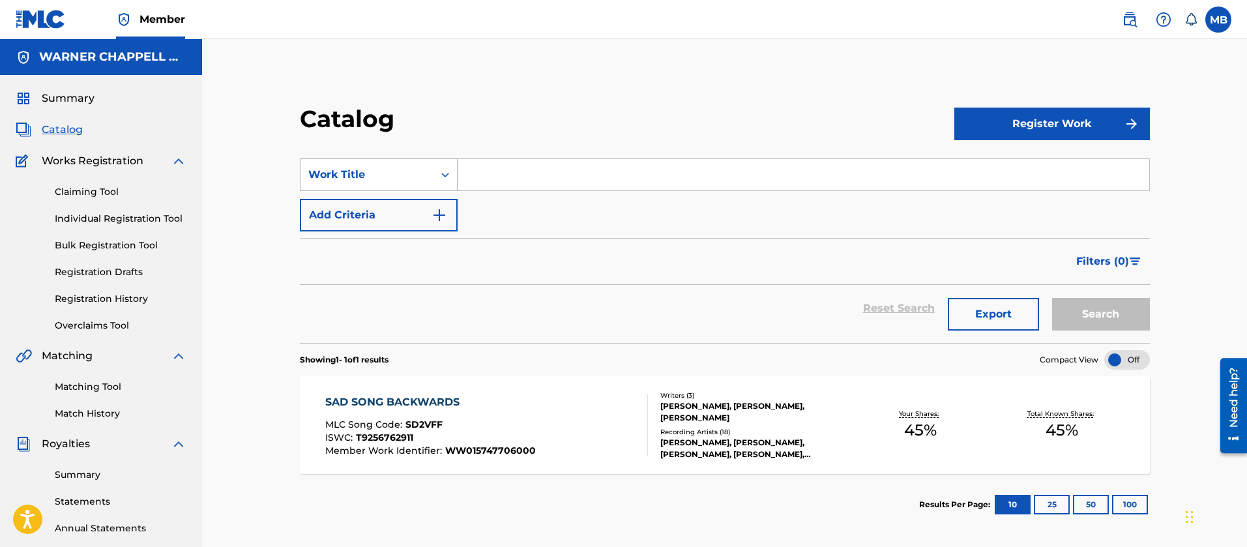
click at [400, 175] on div "Work Title" at bounding box center [366, 175] width 117 height 16
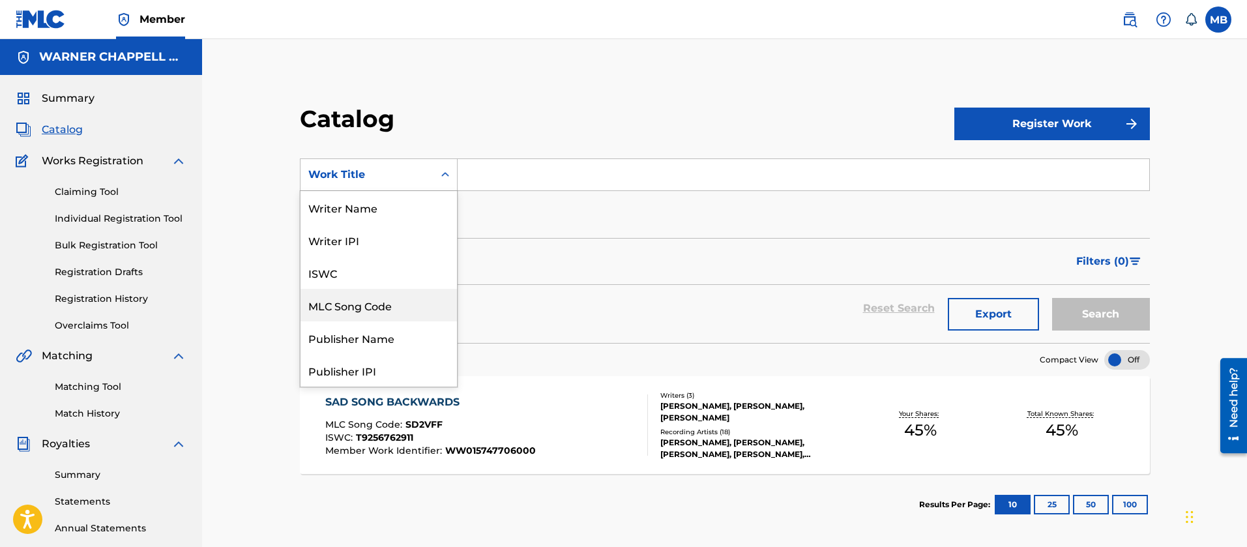
click at [379, 296] on div "MLC Song Code" at bounding box center [379, 305] width 156 height 33
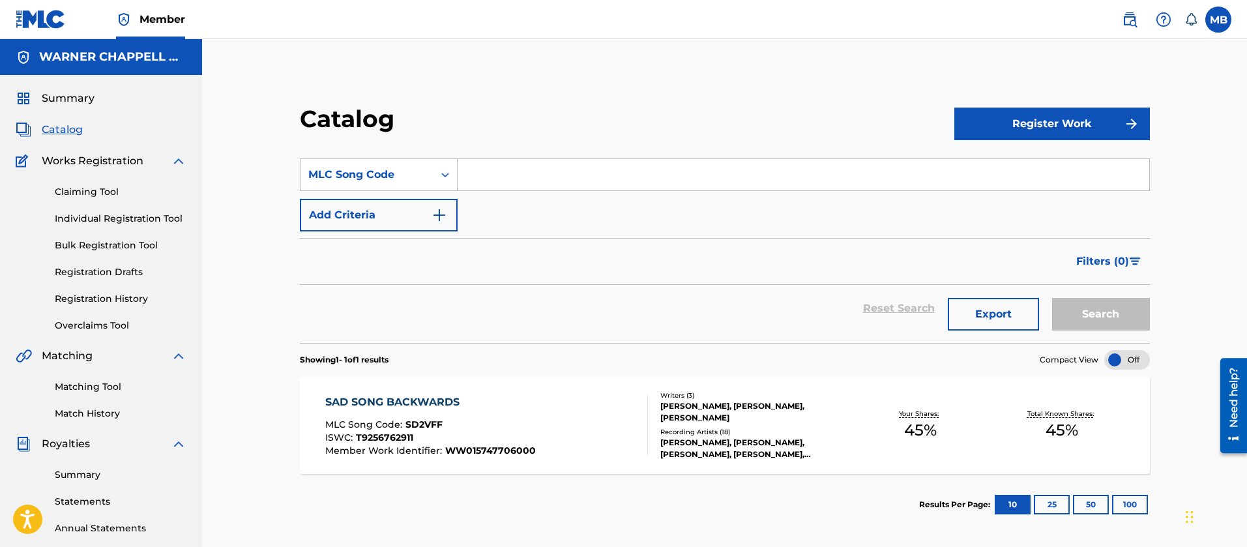
click at [499, 156] on section "SearchWithCriteria31ed89e7-acd1-4efd-971d-256dc8364e4f MLC Song Code Add Criter…" at bounding box center [725, 243] width 850 height 200
click at [502, 163] on input "Search Form" at bounding box center [804, 174] width 692 height 31
paste input "FV9UP0"
type input "FV9UP0"
click at [1052, 298] on button "Search" at bounding box center [1101, 314] width 98 height 33
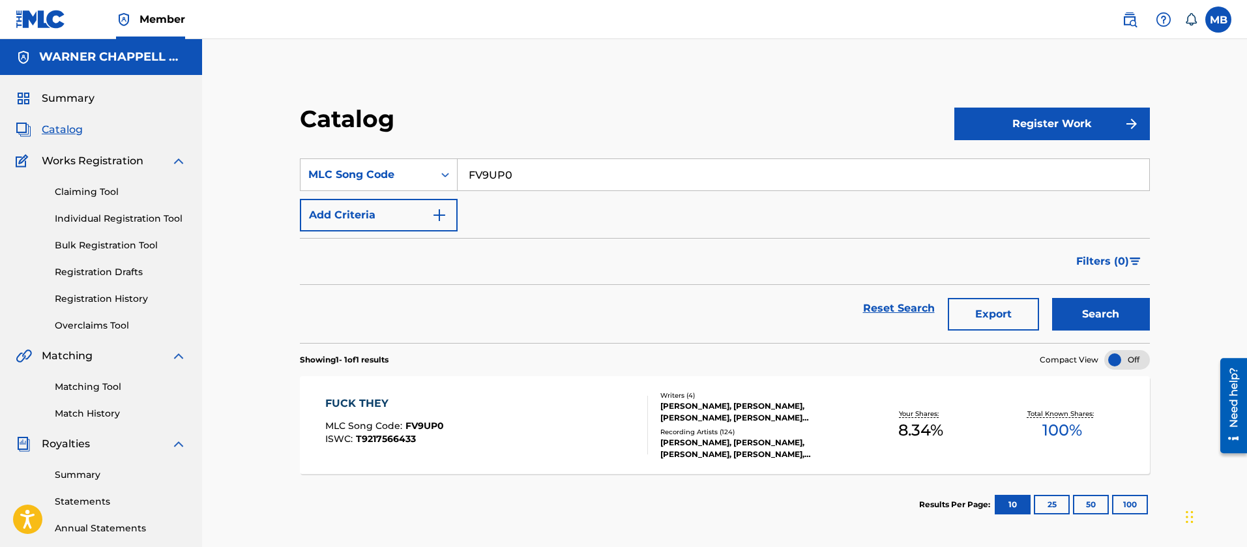
click at [522, 422] on div "FUCK THEY MLC Song Code : FV9UP0 ISWC : T9217566433" at bounding box center [486, 425] width 323 height 59
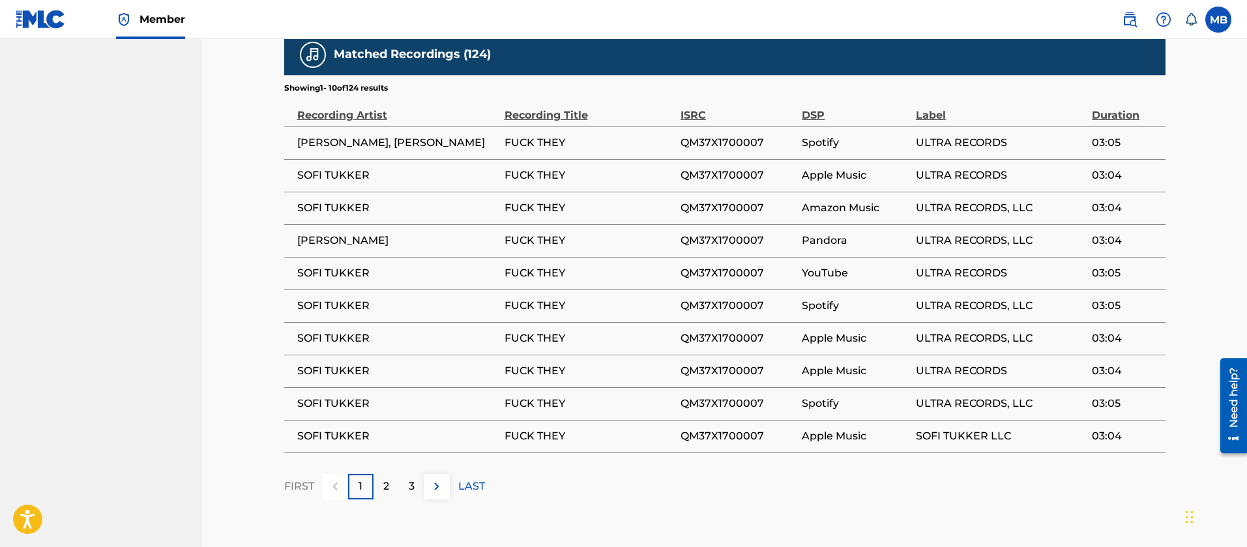
scroll to position [1964, 0]
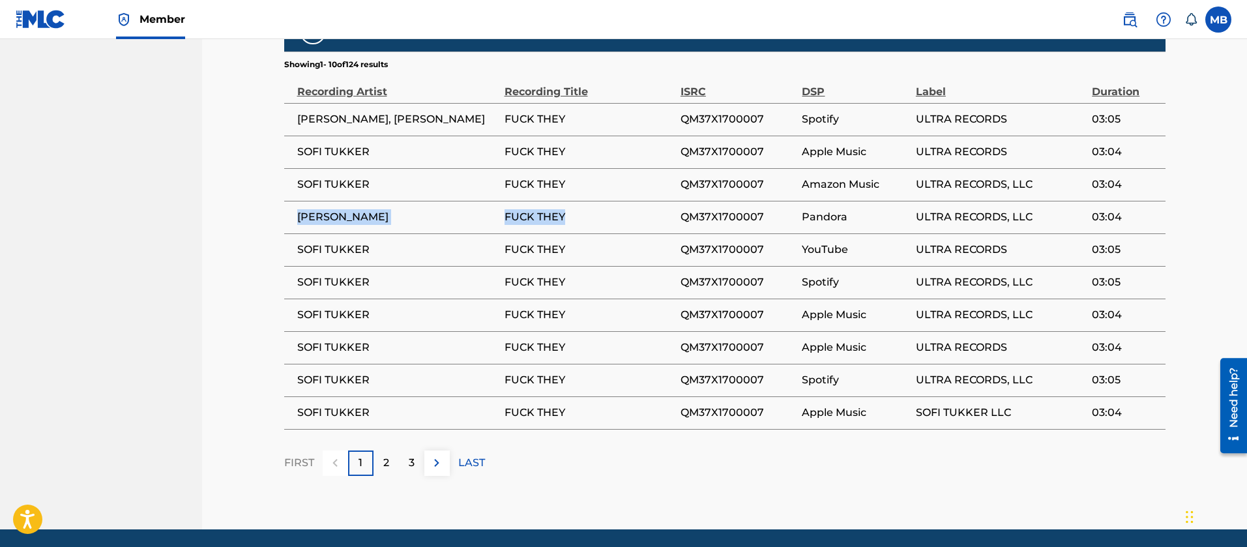
drag, startPoint x: 569, startPoint y: 173, endPoint x: 284, endPoint y: 171, distance: 285.6
click at [284, 201] on tr "[PERSON_NAME] FUCK THEY QM37X1700007 Pandora ULTRA RECORDS, LLC 03:04" at bounding box center [724, 217] width 881 height 33
copy tr "[PERSON_NAME] FUCK THEY"
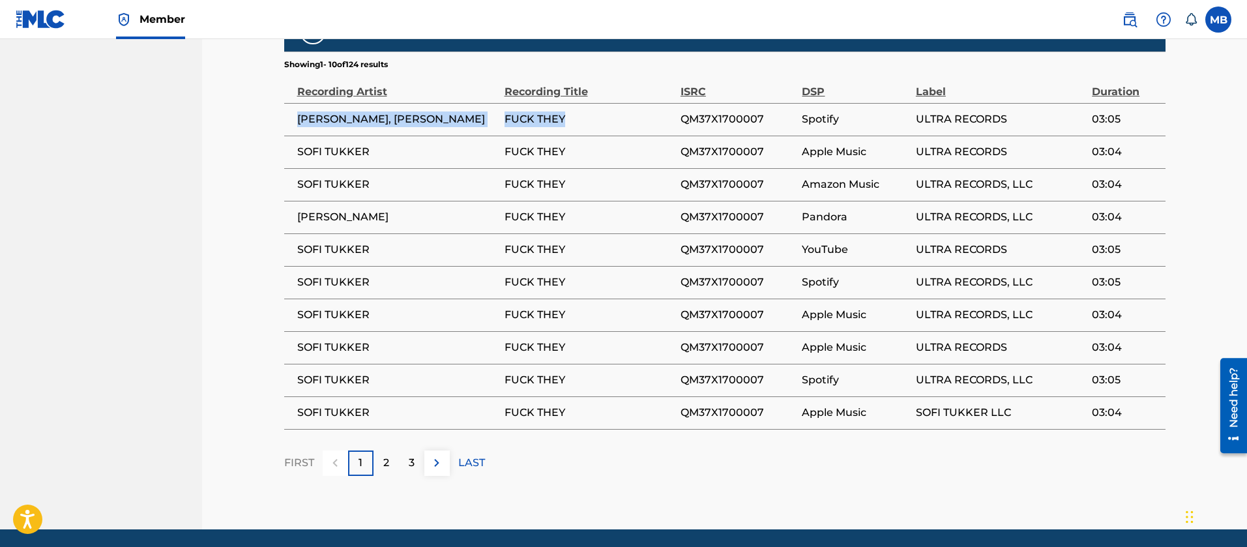
drag, startPoint x: 576, startPoint y: 78, endPoint x: 289, endPoint y: 75, distance: 286.9
click at [289, 103] on tr "[PERSON_NAME], [PERSON_NAME] FUCK THEY QM37X1700007 Spotify ULTRA RECORDS 03:05" at bounding box center [724, 119] width 881 height 33
copy tr "[PERSON_NAME], [PERSON_NAME] FUCK THEY"
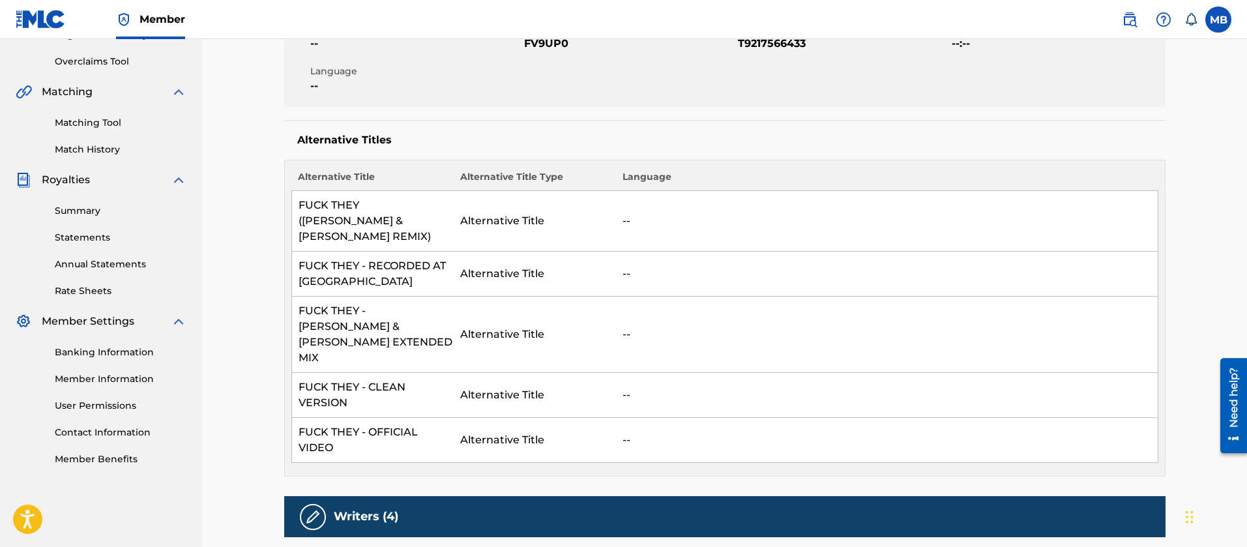
scroll to position [0, 0]
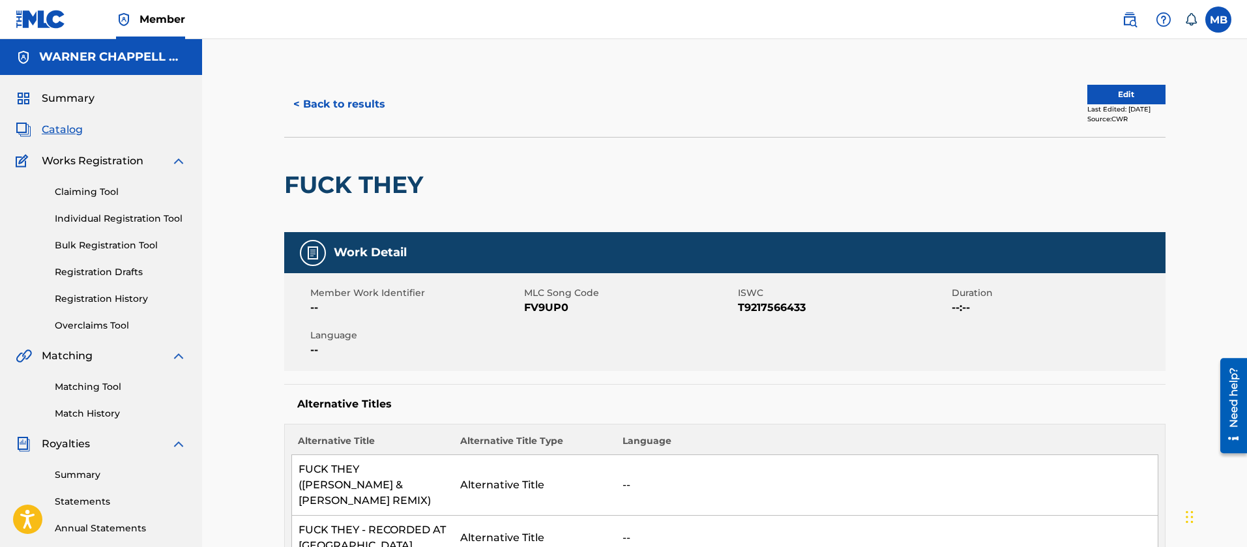
click at [340, 107] on button "< Back to results" at bounding box center [339, 104] width 110 height 33
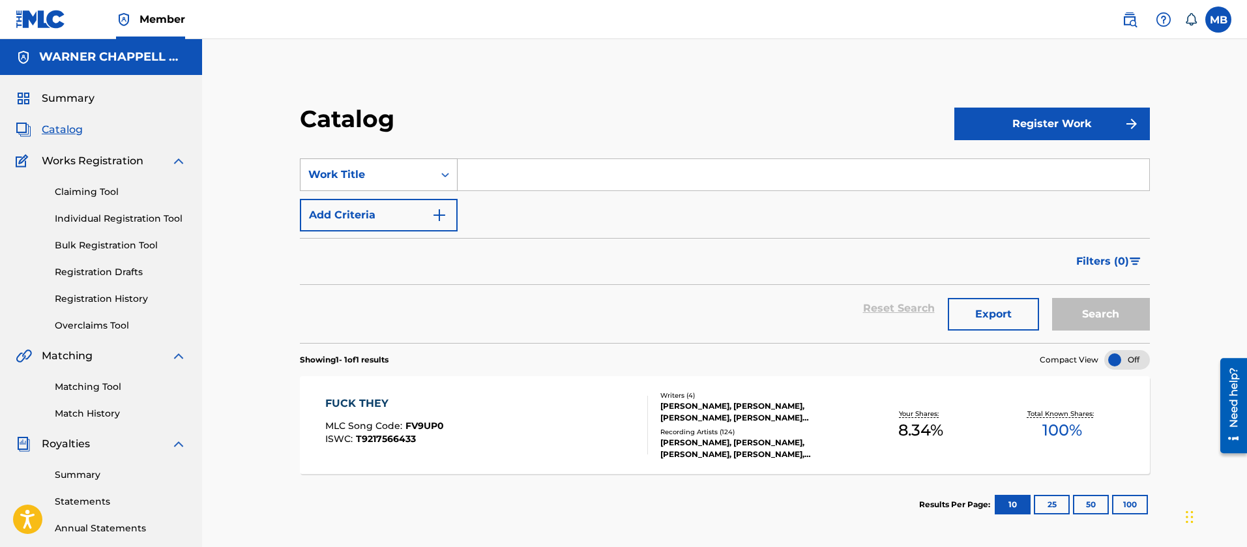
click at [401, 183] on div "Work Title" at bounding box center [367, 174] width 133 height 25
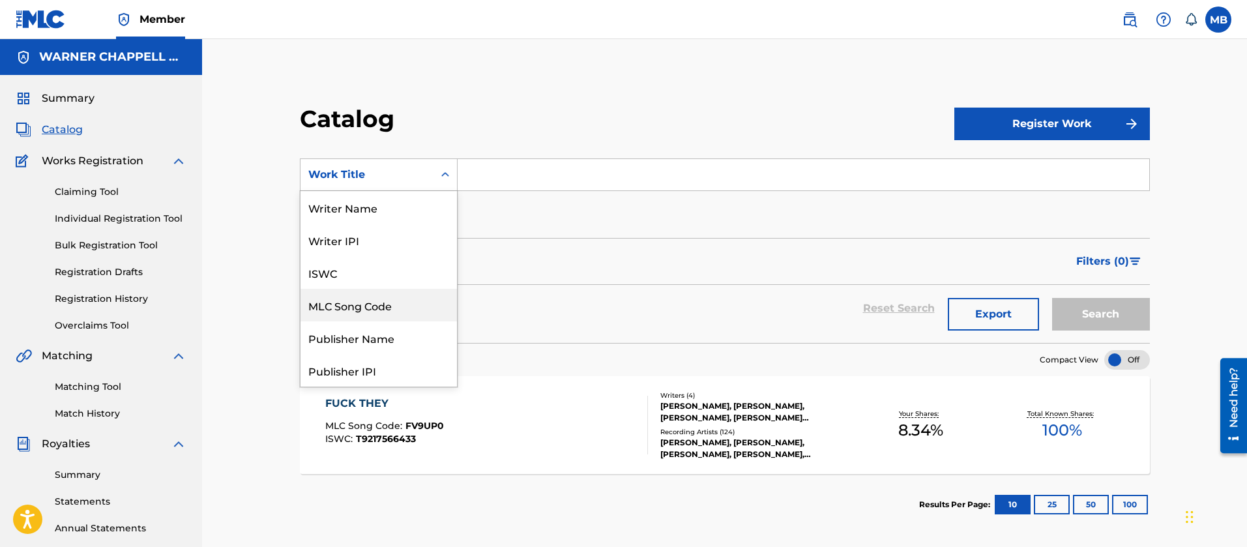
click at [364, 299] on div "MLC Song Code" at bounding box center [379, 305] width 156 height 33
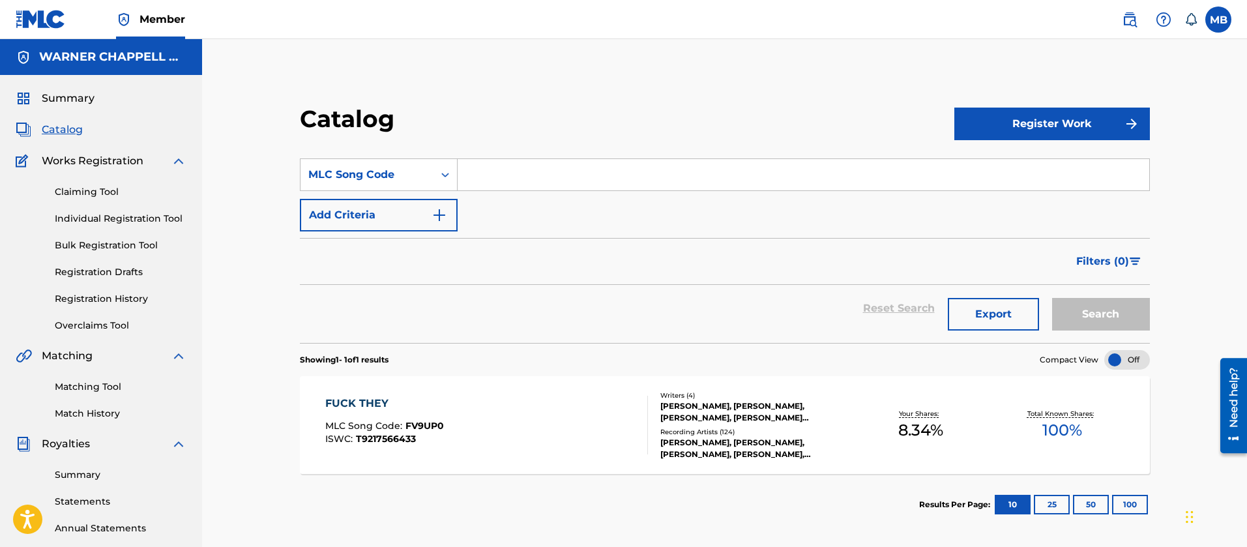
click at [522, 178] on input "Search Form" at bounding box center [804, 174] width 692 height 31
paste input "Z91258"
type input "Z91258"
click at [1052, 298] on button "Search" at bounding box center [1101, 314] width 98 height 33
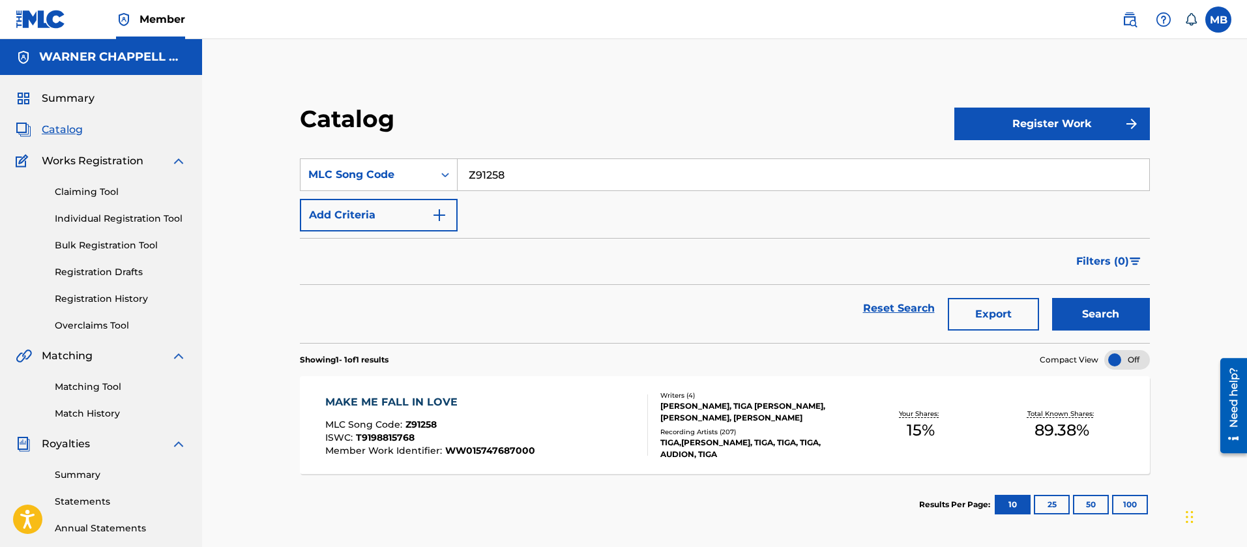
click at [567, 422] on div "MAKE ME FALL IN LOVE MLC Song Code : Z91258 ISWC : T9198815768 Member Work Iden…" at bounding box center [486, 424] width 323 height 61
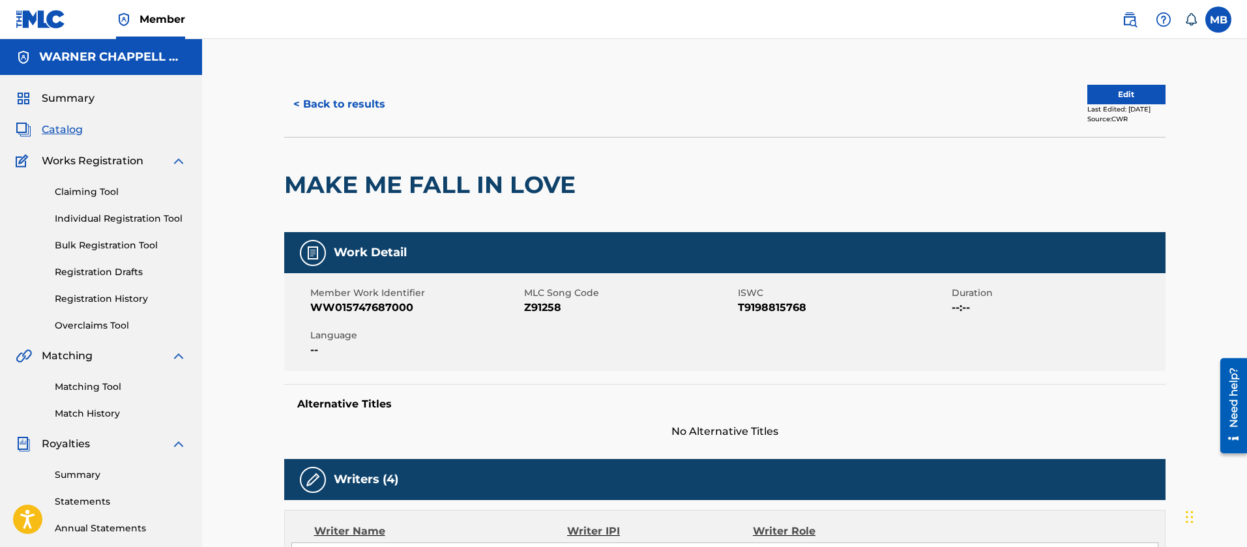
click at [353, 95] on button "< Back to results" at bounding box center [339, 104] width 110 height 33
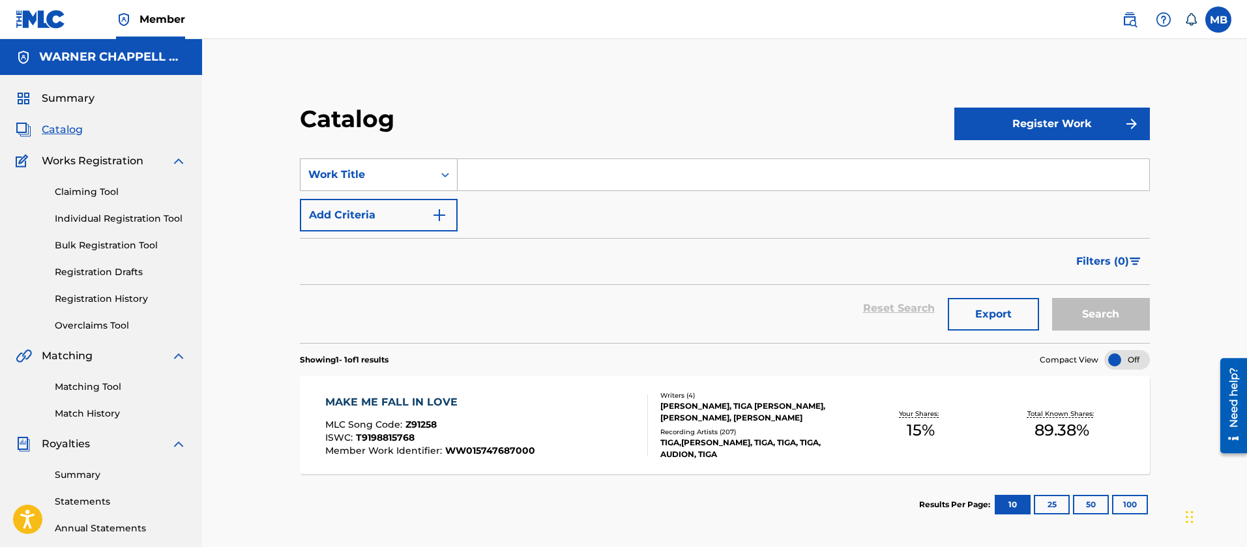
click at [441, 164] on div "Search Form" at bounding box center [445, 174] width 23 height 23
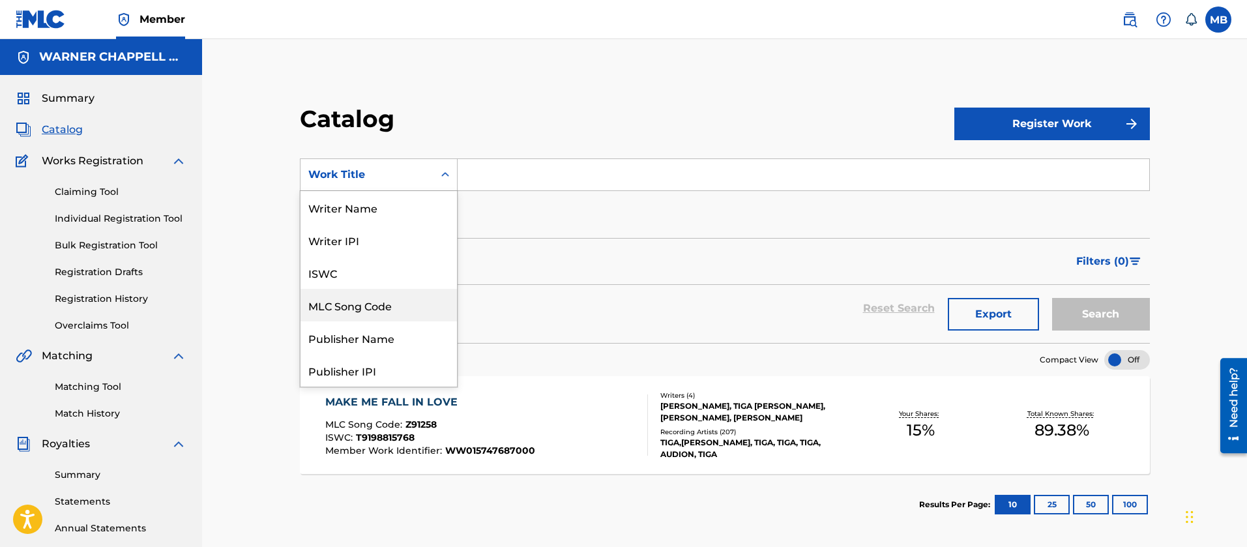
click at [372, 296] on div "MLC Song Code" at bounding box center [379, 305] width 156 height 33
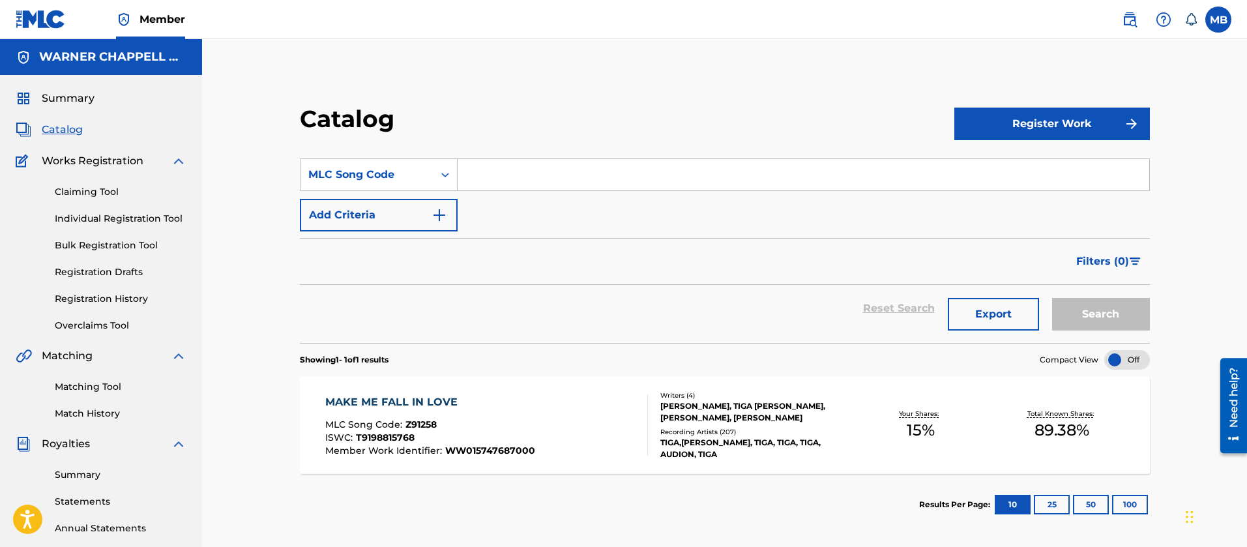
click at [589, 186] on input "Search Form" at bounding box center [804, 174] width 692 height 31
paste input "TVE7YD"
type input "TVE7YD"
click at [1052, 298] on button "Search" at bounding box center [1101, 314] width 98 height 33
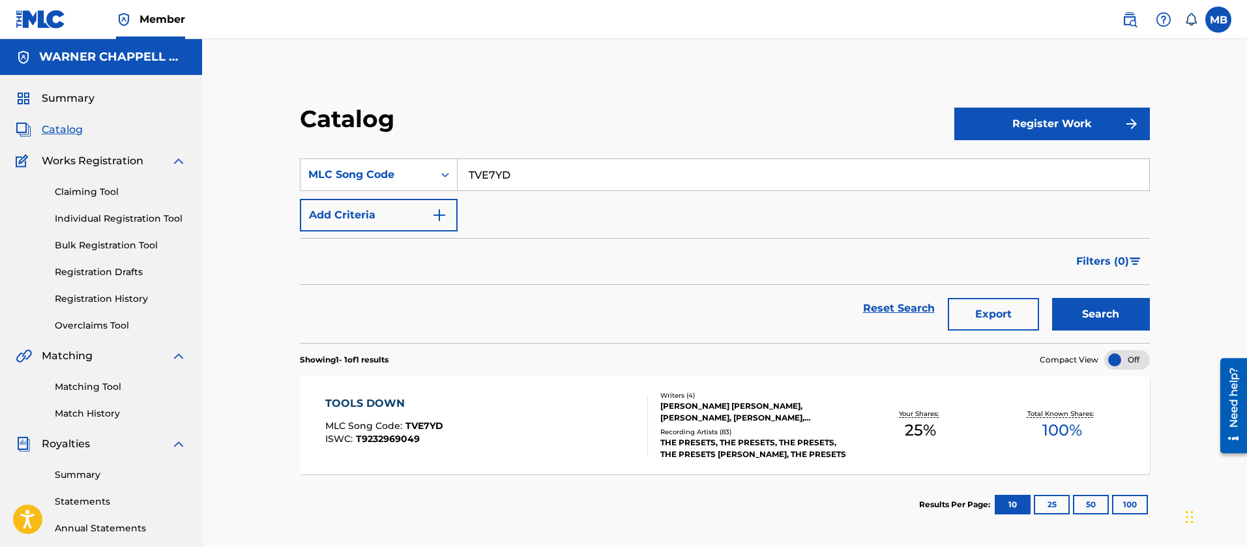
click at [490, 435] on div "TOOLS DOWN MLC Song Code : TVE7YD ISWC : T9232969049" at bounding box center [486, 425] width 323 height 59
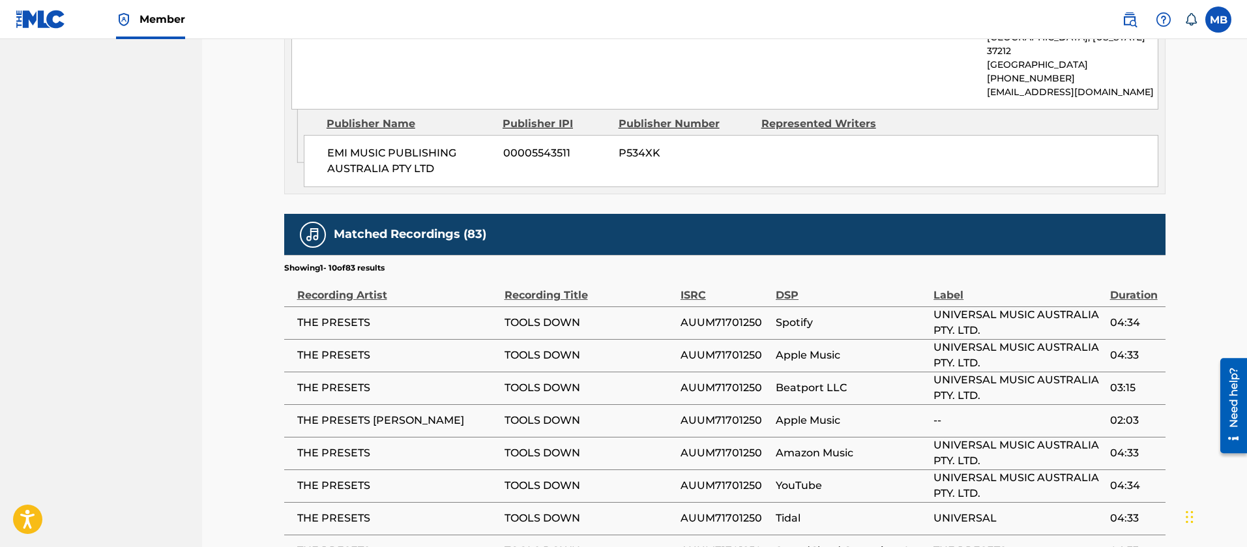
scroll to position [1337, 0]
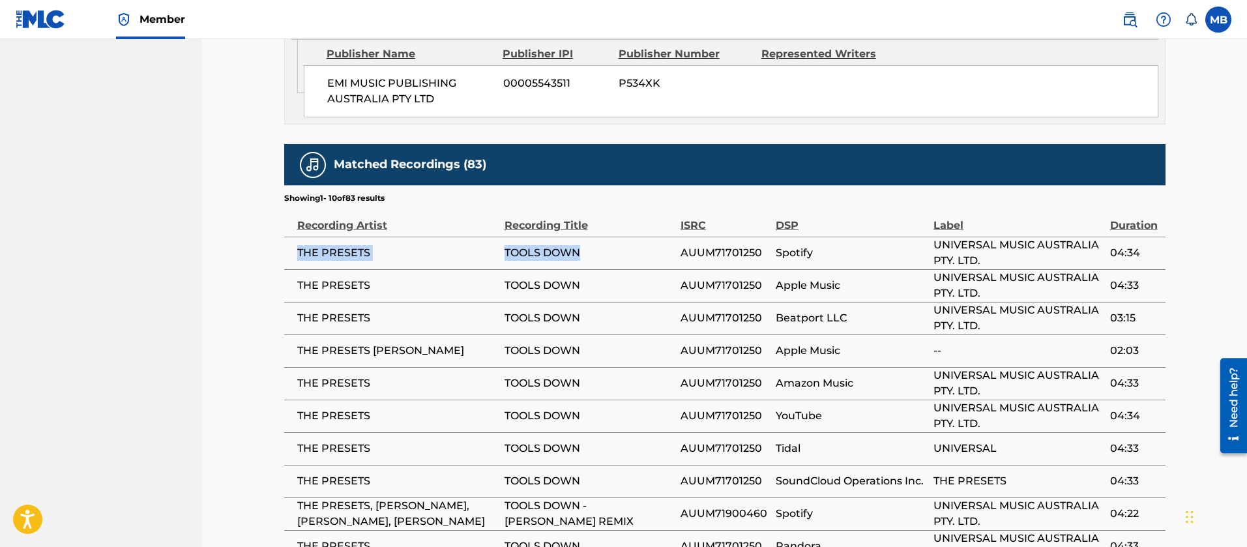
drag, startPoint x: 585, startPoint y: 209, endPoint x: 288, endPoint y: 218, distance: 297.4
click at [288, 237] on tr "THE PRESETS TOOLS DOWN AUUM71701250 Spotify UNIVERSAL MUSIC AUSTRALIA PTY. LTD.…" at bounding box center [724, 253] width 881 height 33
copy tr "THE PRESETS TOOLS DOWN"
